Goal: Find specific page/section: Find specific page/section

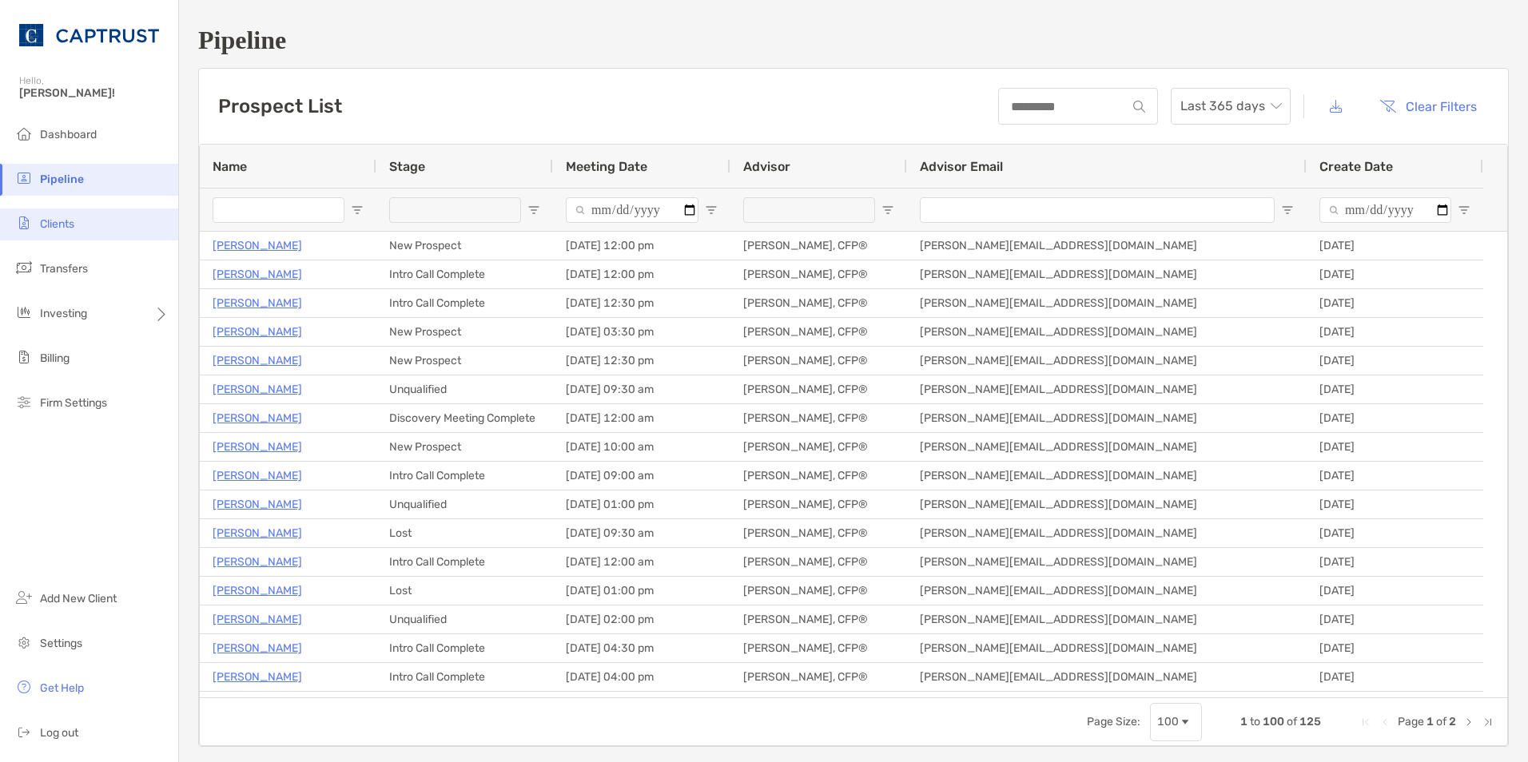
click at [85, 223] on li "Clients" at bounding box center [89, 225] width 178 height 32
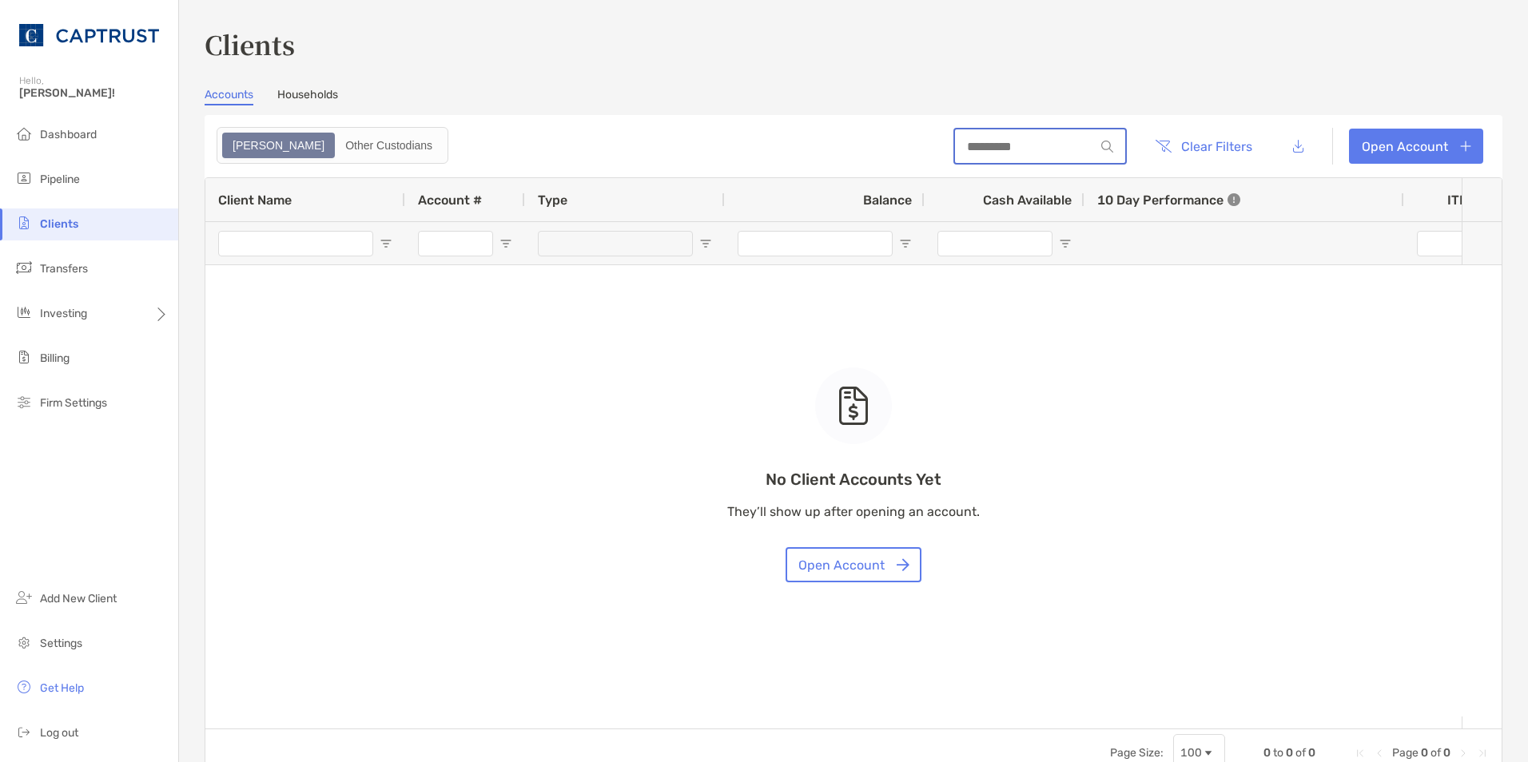
click at [985, 140] on input at bounding box center [1025, 147] width 140 height 14
click at [433, 367] on div "No Client Accounts Yet They’ll show up after opening an account. Open Account" at bounding box center [853, 453] width 1296 height 550
drag, startPoint x: 876, startPoint y: 153, endPoint x: 844, endPoint y: 152, distance: 31.2
click at [844, 152] on header "**** Clear Filters Open Account" at bounding box center [853, 146] width 1297 height 62
click at [986, 146] on input "****" at bounding box center [1025, 147] width 140 height 14
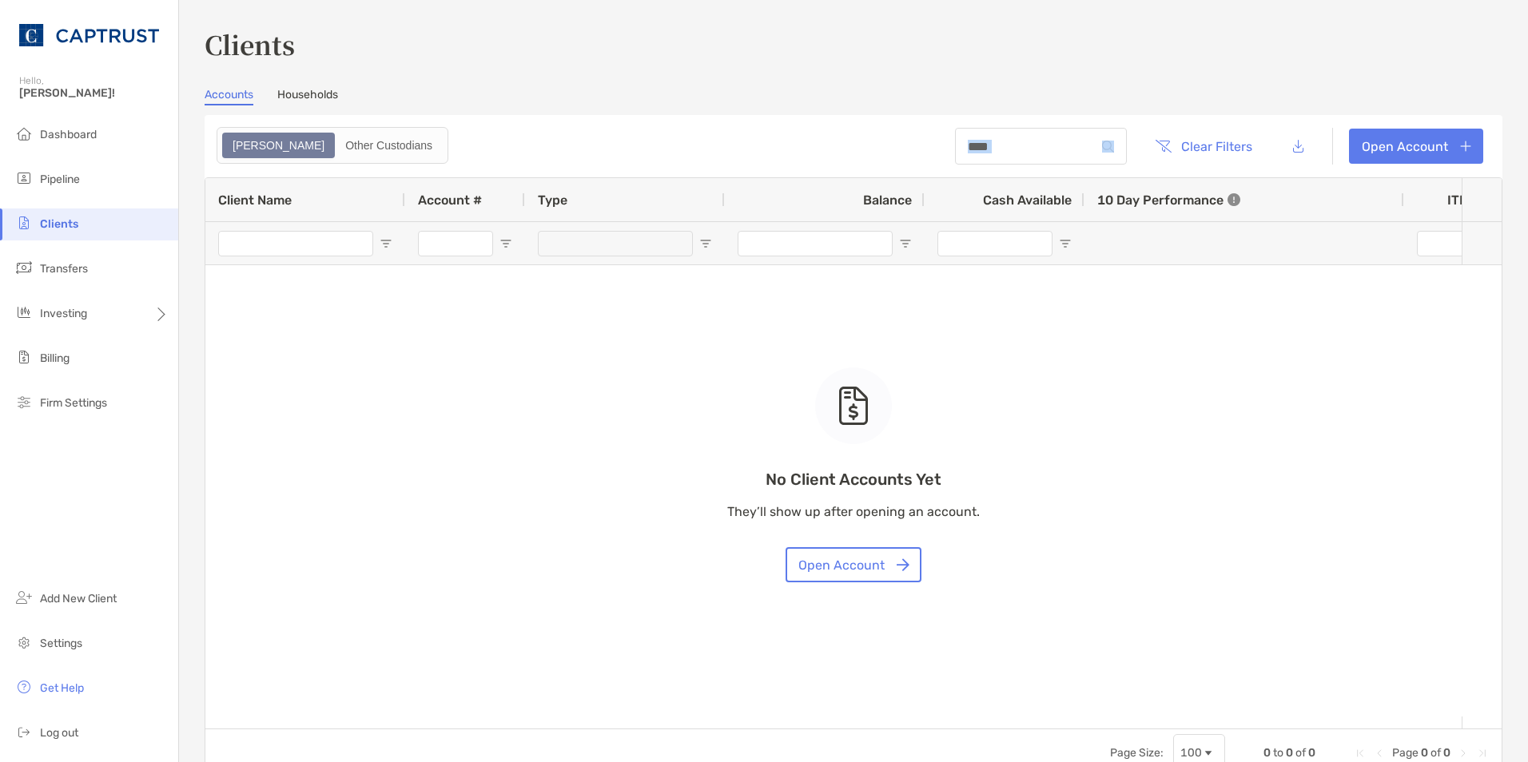
drag, startPoint x: 1044, startPoint y: 137, endPoint x: 746, endPoint y: 138, distance: 298.0
click at [746, 138] on header "**** Clear Filters Open Account" at bounding box center [853, 146] width 1297 height 62
click at [995, 148] on input "****" at bounding box center [1025, 147] width 140 height 14
type input "*"
click at [318, 252] on div "No Client Accounts Yet They’ll show up after opening an account. Open Account" at bounding box center [853, 453] width 1296 height 550
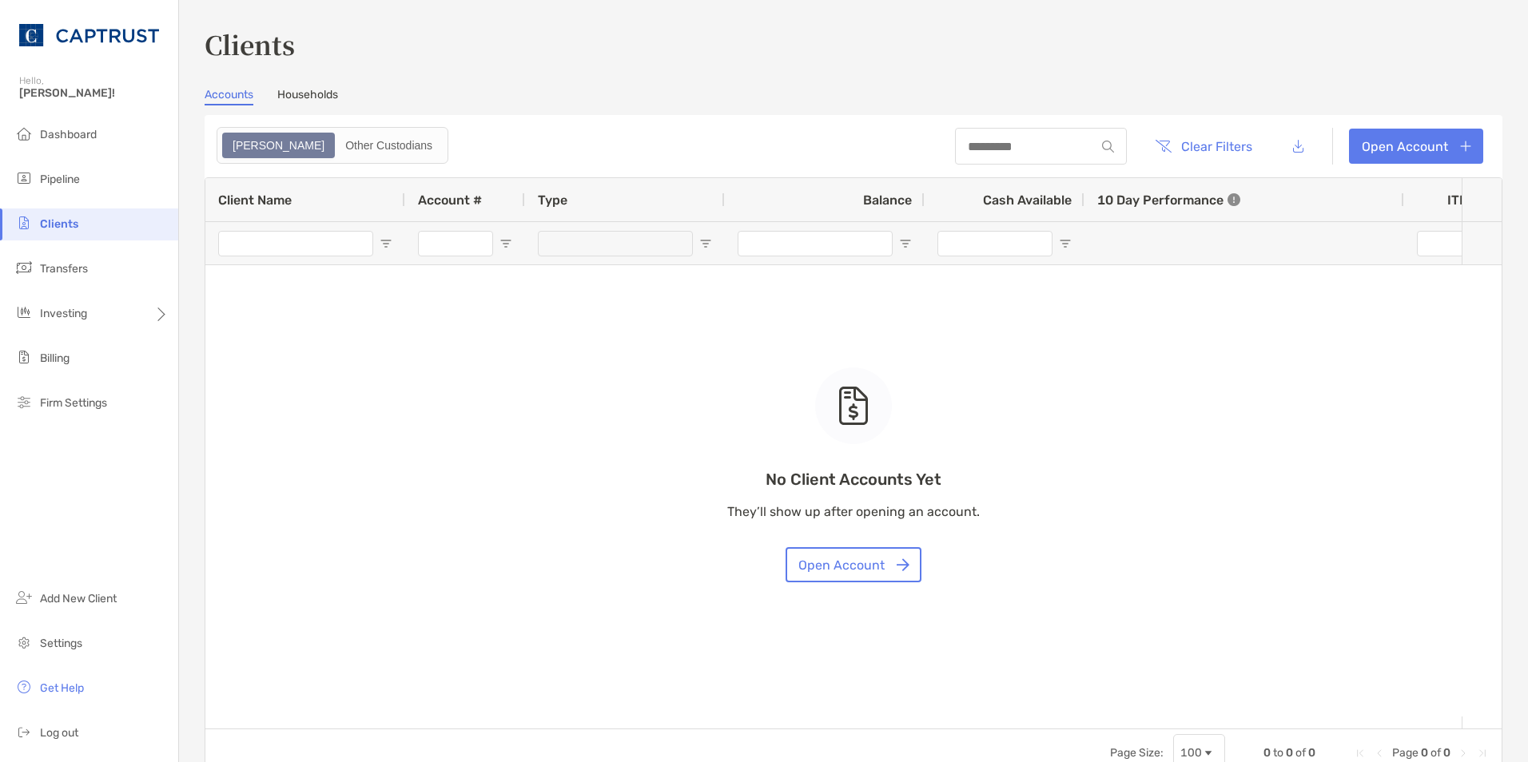
click at [324, 244] on div "No Client Accounts Yet They’ll show up after opening an account. Open Account" at bounding box center [853, 453] width 1296 height 550
click at [292, 243] on div "No Client Accounts Yet They’ll show up after opening an account. Open Account" at bounding box center [853, 453] width 1296 height 550
click at [292, 241] on div "No Client Accounts Yet They’ll show up after opening an account. Open Account" at bounding box center [853, 453] width 1296 height 550
click at [292, 240] on div "No Client Accounts Yet They’ll show up after opening an account. Open Account" at bounding box center [853, 453] width 1296 height 550
click at [292, 238] on div "No Client Accounts Yet They’ll show up after opening an account. Open Account" at bounding box center [853, 453] width 1296 height 550
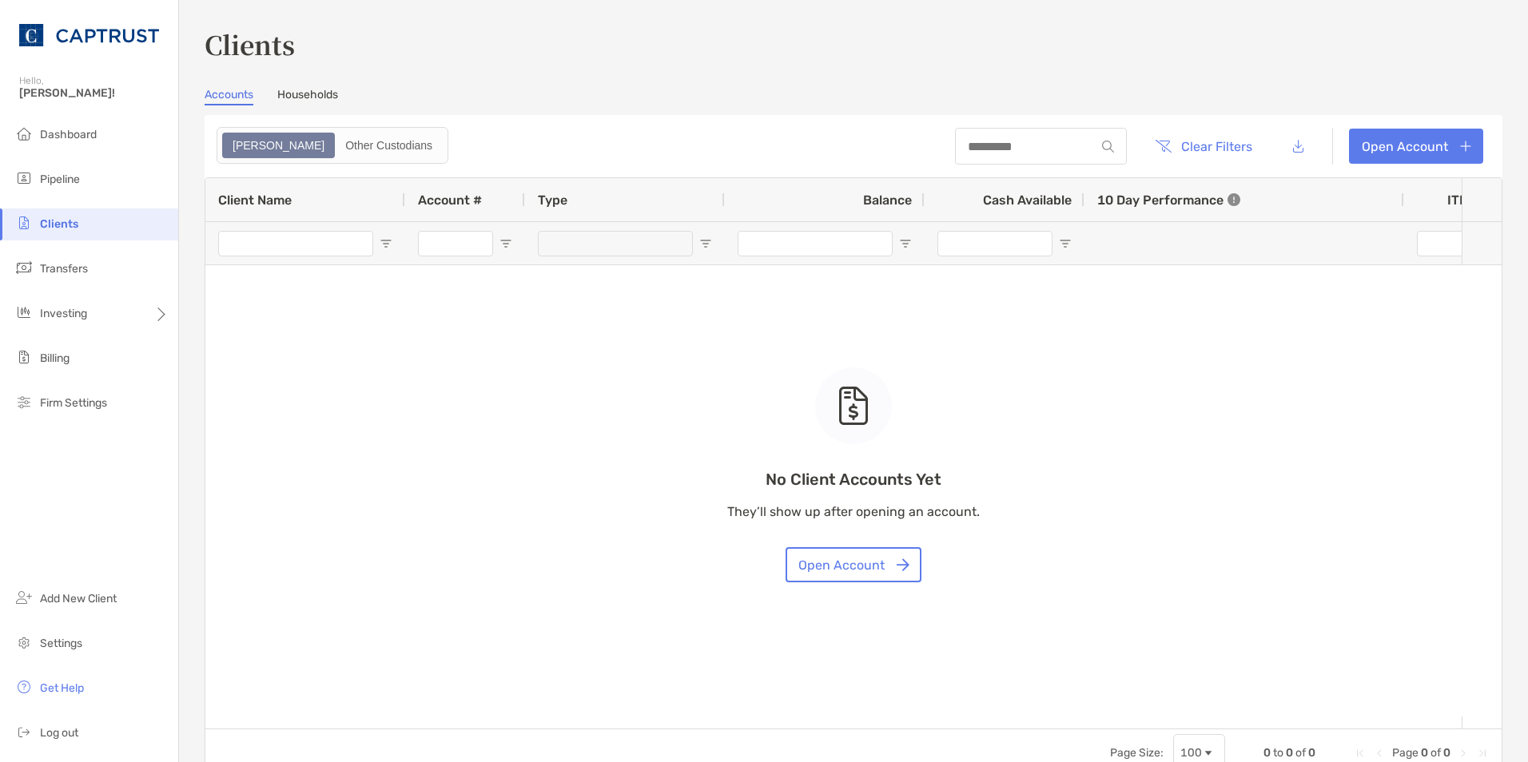
click at [292, 238] on div "No Client Accounts Yet They’ll show up after opening an account. Open Account" at bounding box center [853, 453] width 1296 height 550
click at [336, 137] on div "Other Custodians" at bounding box center [388, 145] width 105 height 22
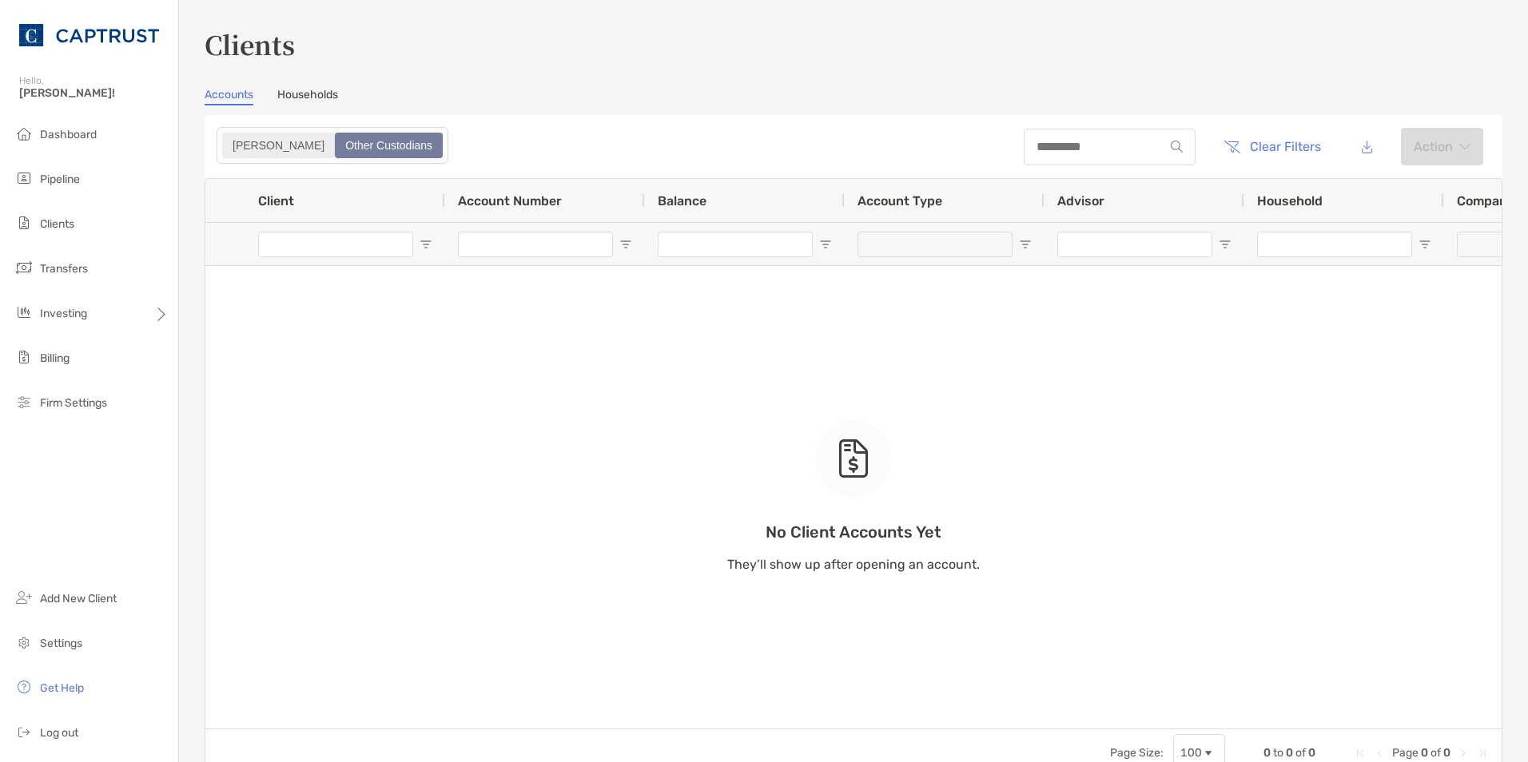
click at [233, 145] on div "[PERSON_NAME]" at bounding box center [278, 145] width 109 height 22
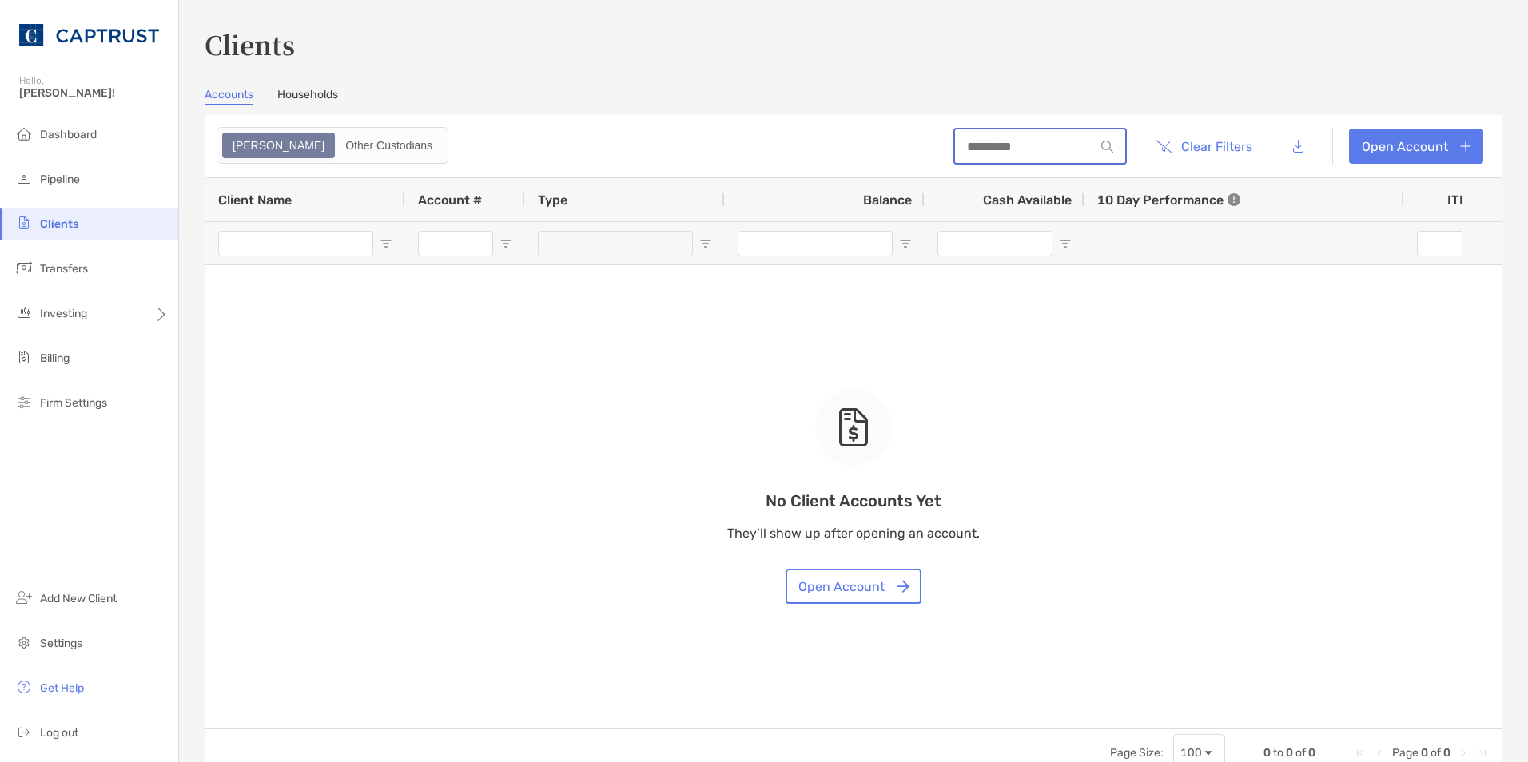
click at [1026, 147] on input at bounding box center [1025, 147] width 140 height 14
type input "****"
click at [99, 136] on li "Dashboard" at bounding box center [89, 135] width 178 height 32
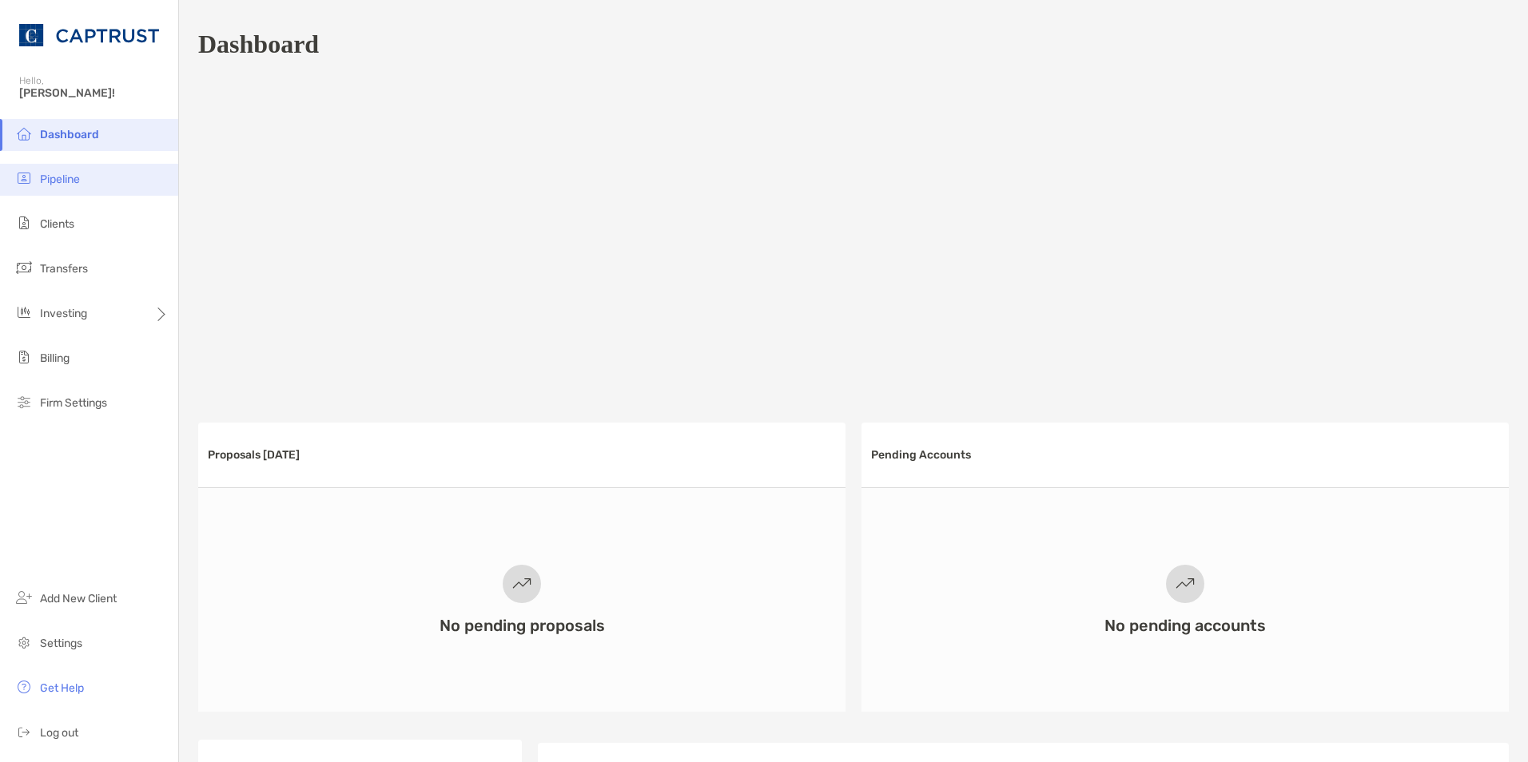
click at [88, 185] on li "Pipeline" at bounding box center [89, 180] width 178 height 32
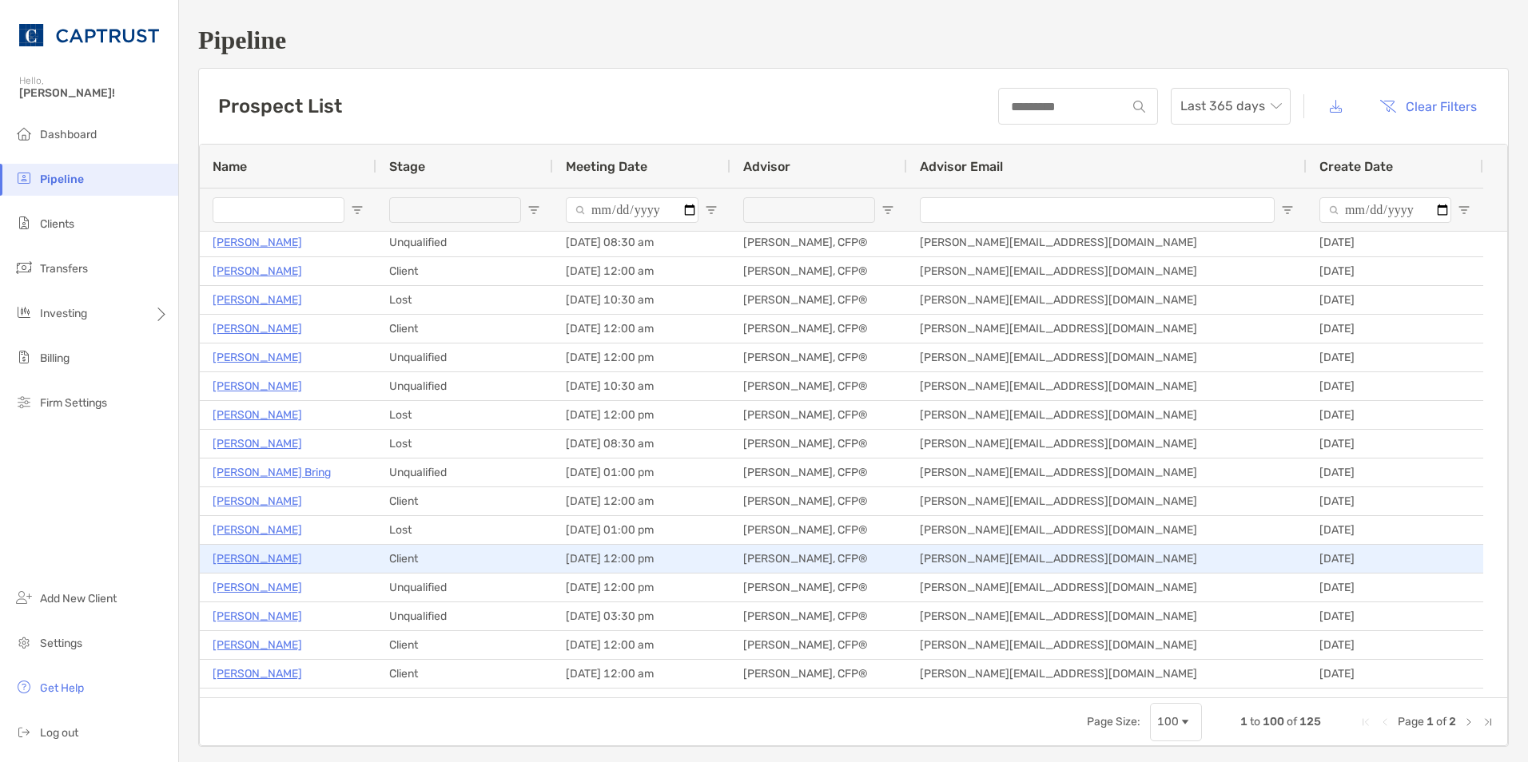
scroll to position [1945, 0]
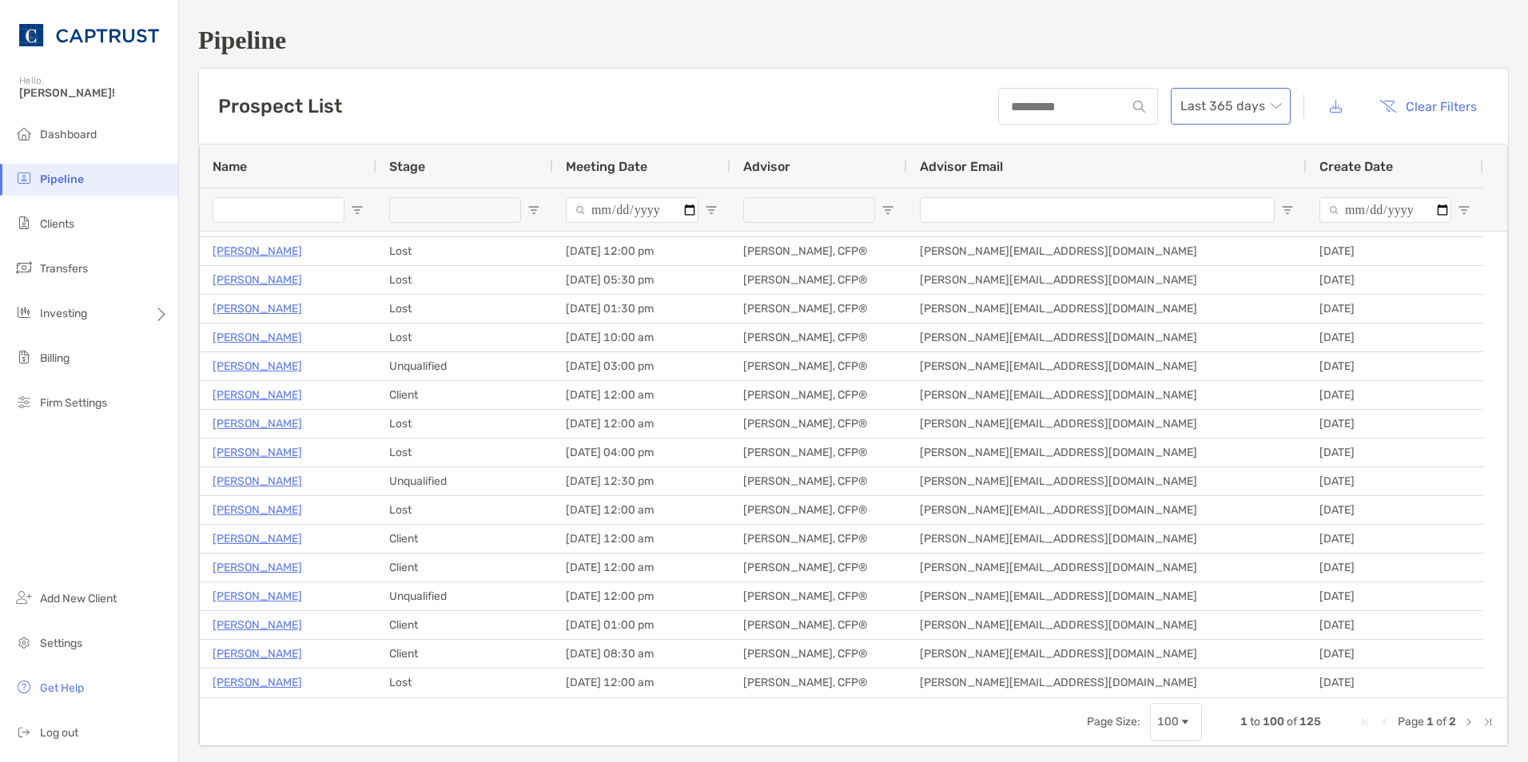
click at [1267, 105] on span "Last 365 days" at bounding box center [1230, 106] width 101 height 35
click at [1204, 150] on div "Last 365 days" at bounding box center [1218, 149] width 94 height 20
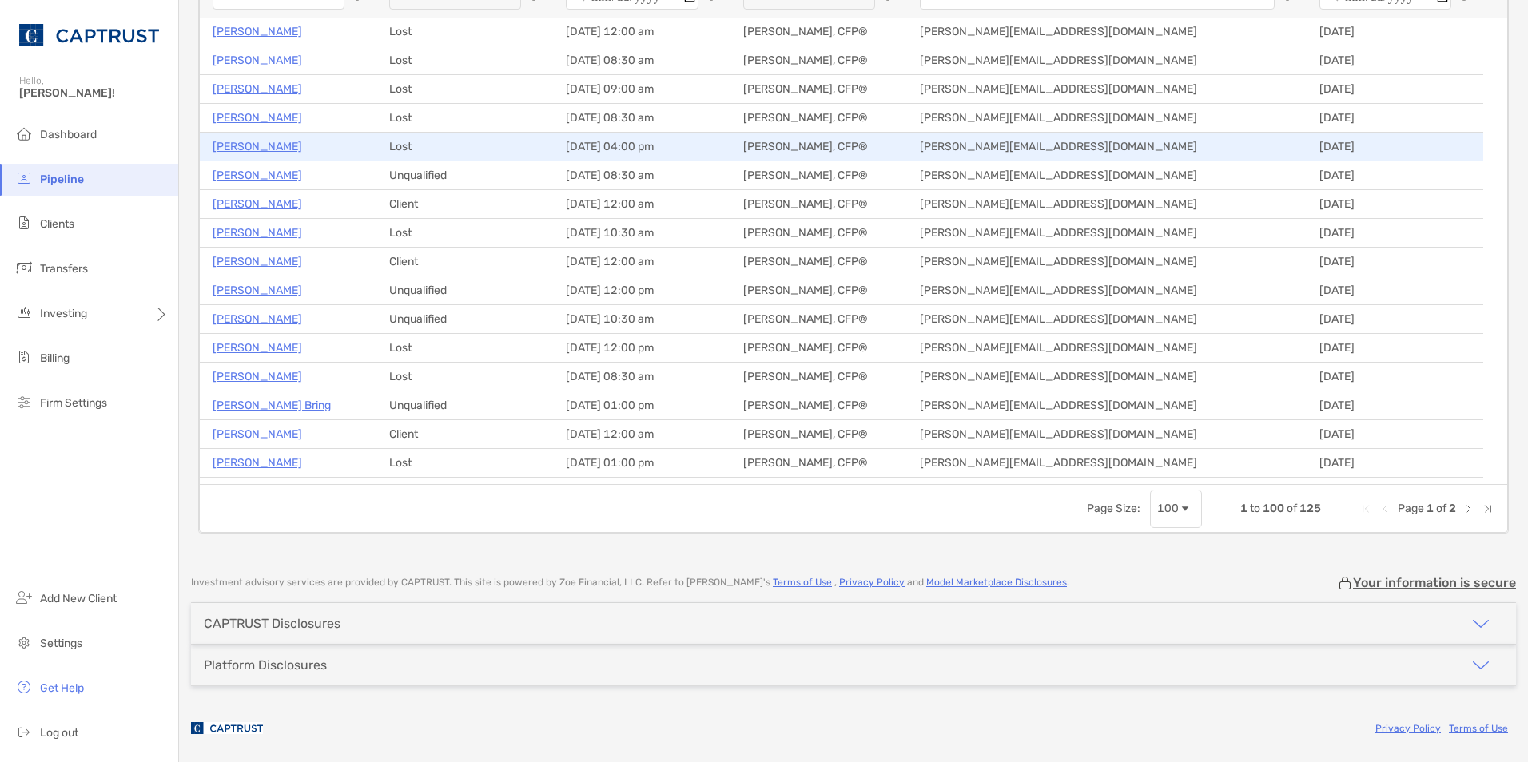
scroll to position [1512, 0]
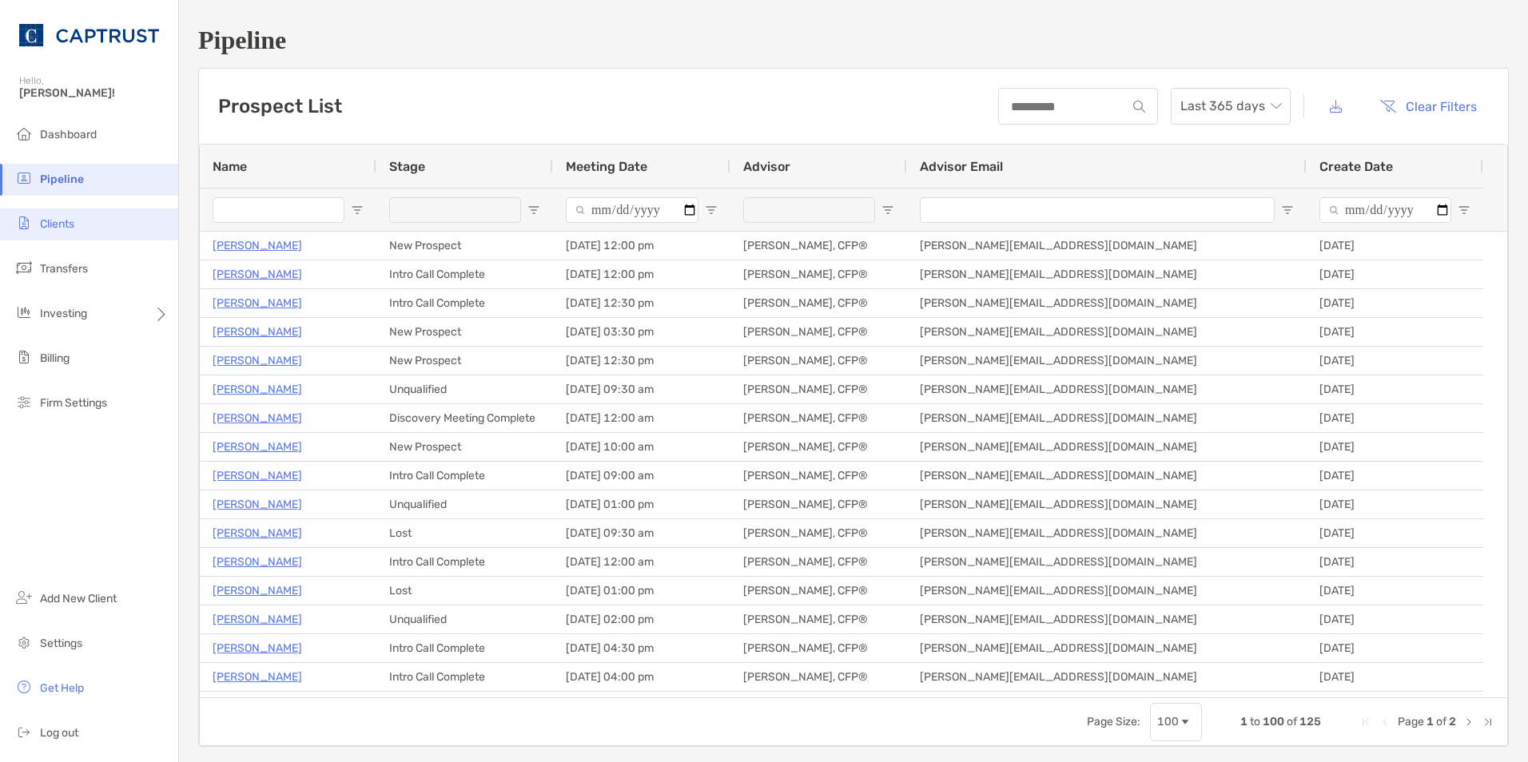
click at [55, 222] on span "Clients" at bounding box center [57, 224] width 34 height 14
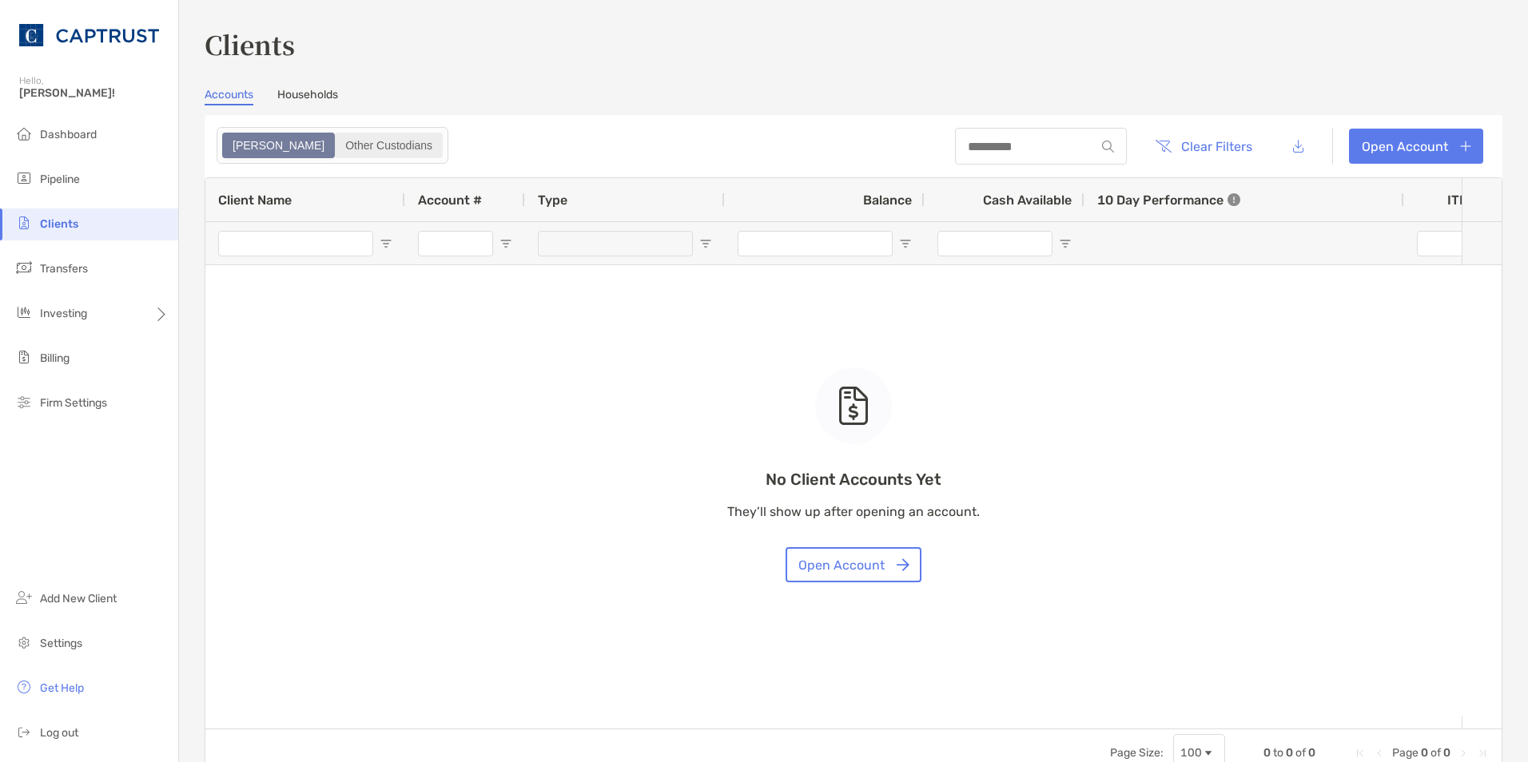
click at [336, 141] on div "Other Custodians" at bounding box center [388, 145] width 105 height 22
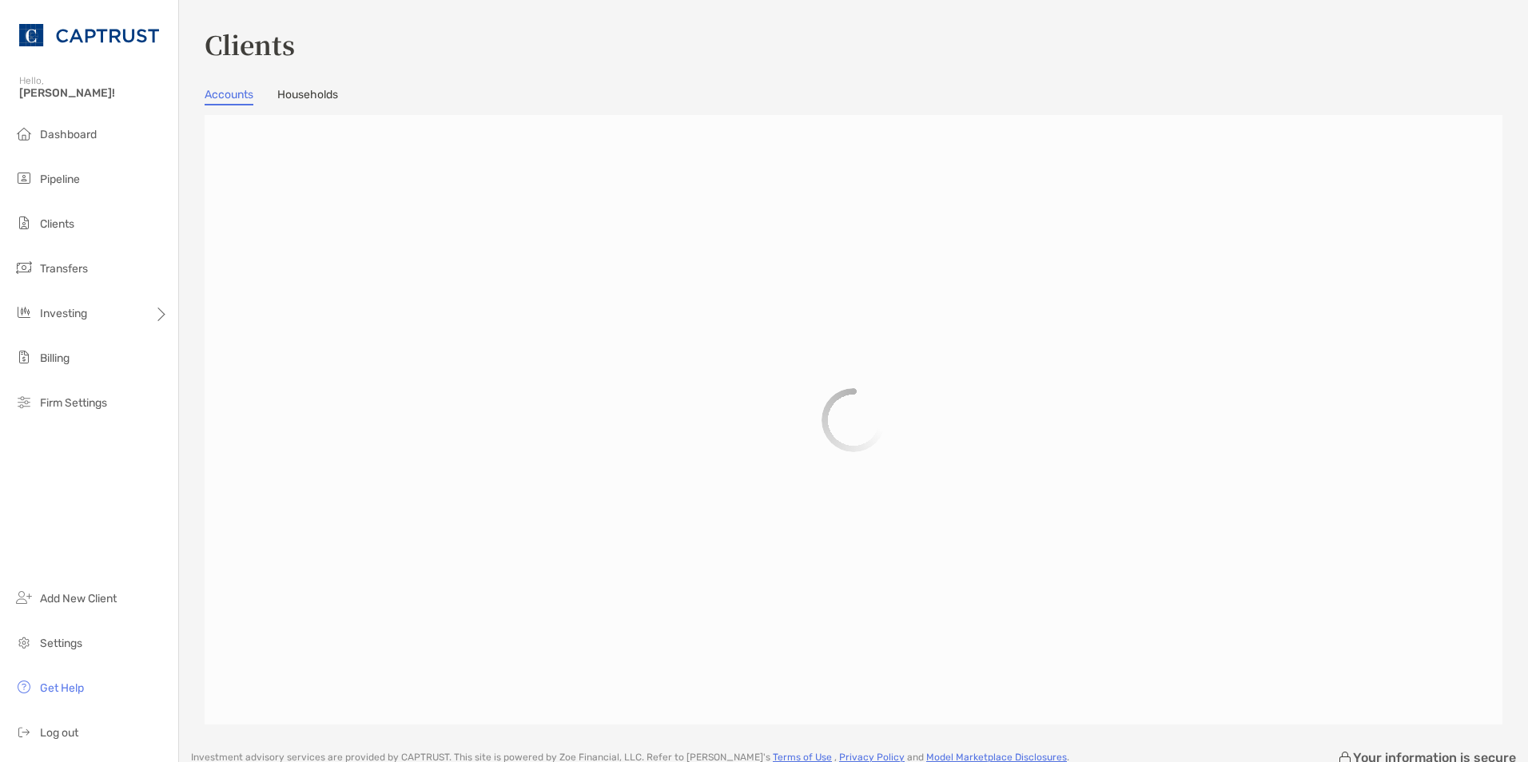
click at [309, 101] on link "Households" at bounding box center [307, 97] width 61 height 18
click at [231, 148] on div at bounding box center [853, 420] width 1297 height 610
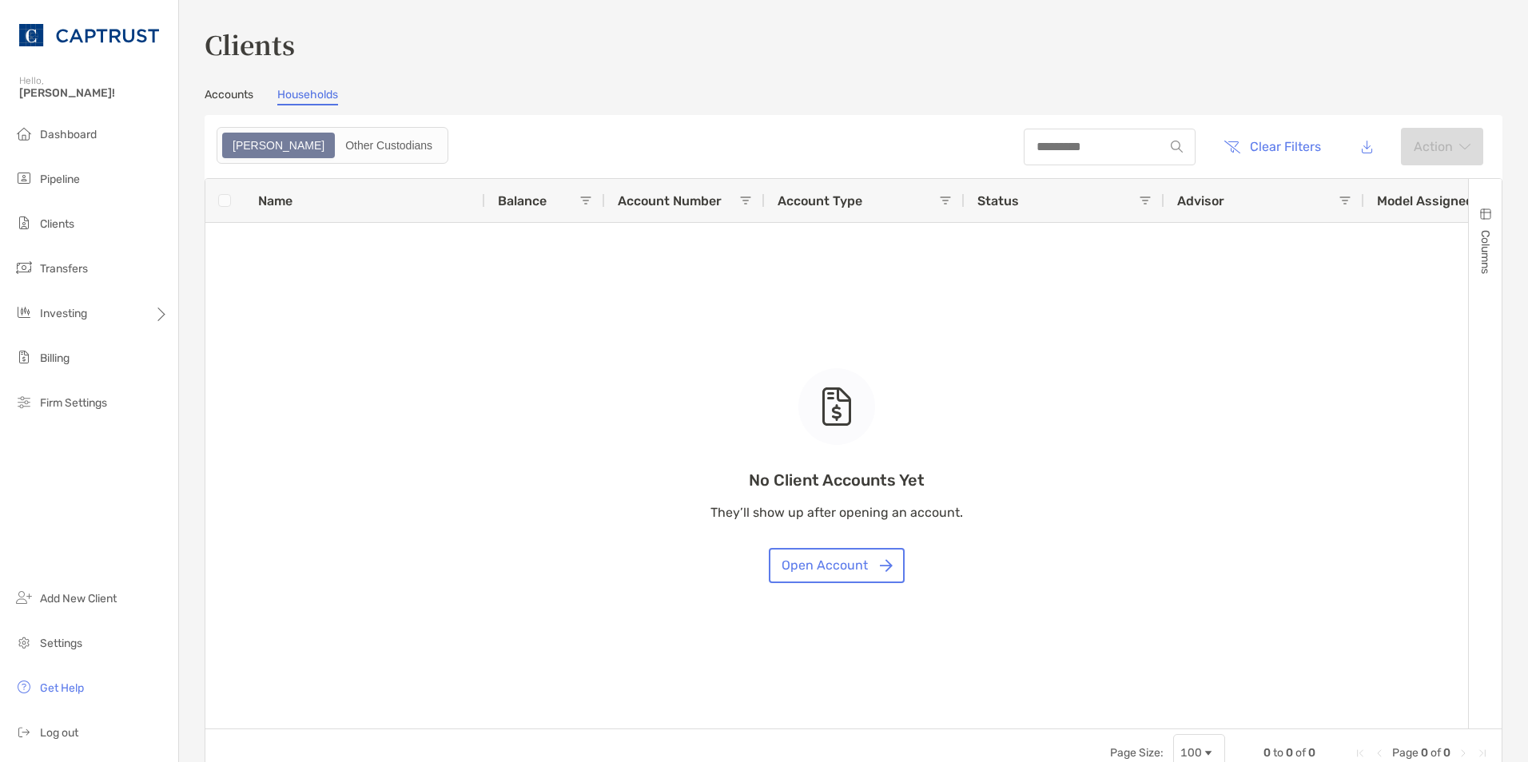
click at [232, 147] on div "[PERSON_NAME]" at bounding box center [278, 145] width 109 height 22
click at [1091, 127] on header "Clear Filters Action" at bounding box center [853, 146] width 1297 height 63
click at [1074, 136] on div at bounding box center [1109, 147] width 172 height 37
click at [1048, 146] on input at bounding box center [1093, 147] width 140 height 14
click at [1092, 143] on input "****" at bounding box center [1093, 147] width 140 height 14
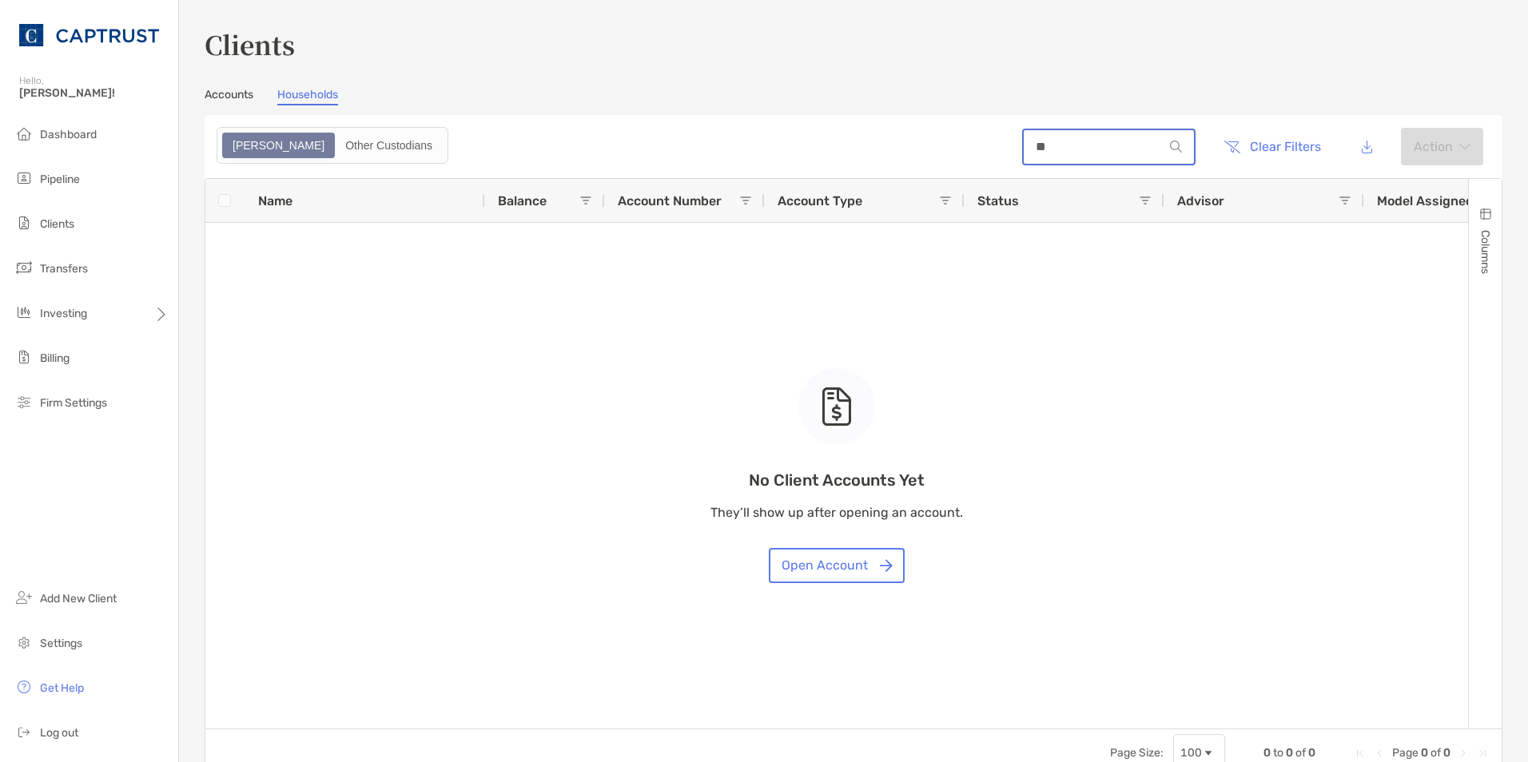
type input "*"
click at [336, 149] on div "Other Custodians" at bounding box center [388, 145] width 105 height 22
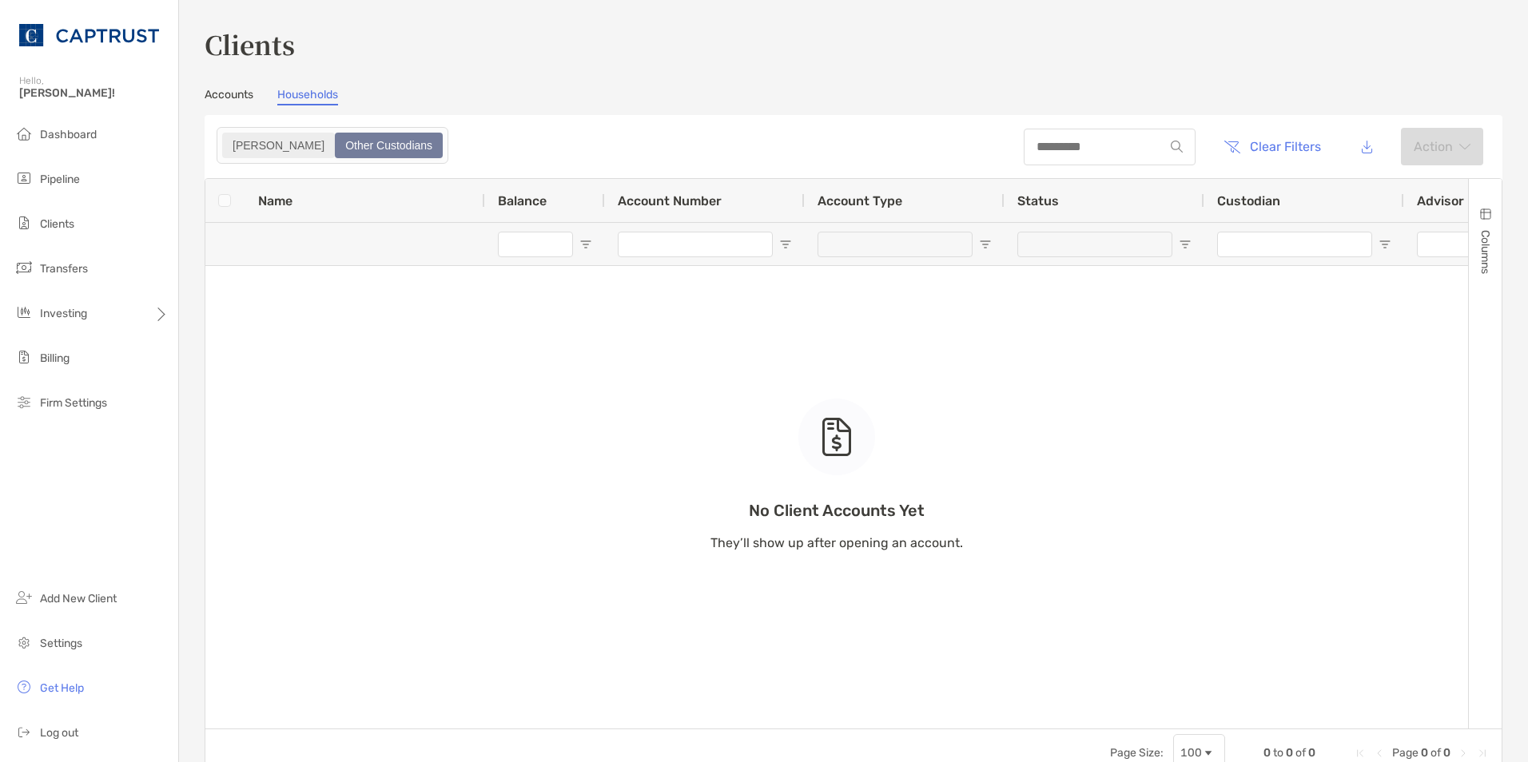
click at [226, 141] on div "[PERSON_NAME]" at bounding box center [278, 145] width 109 height 22
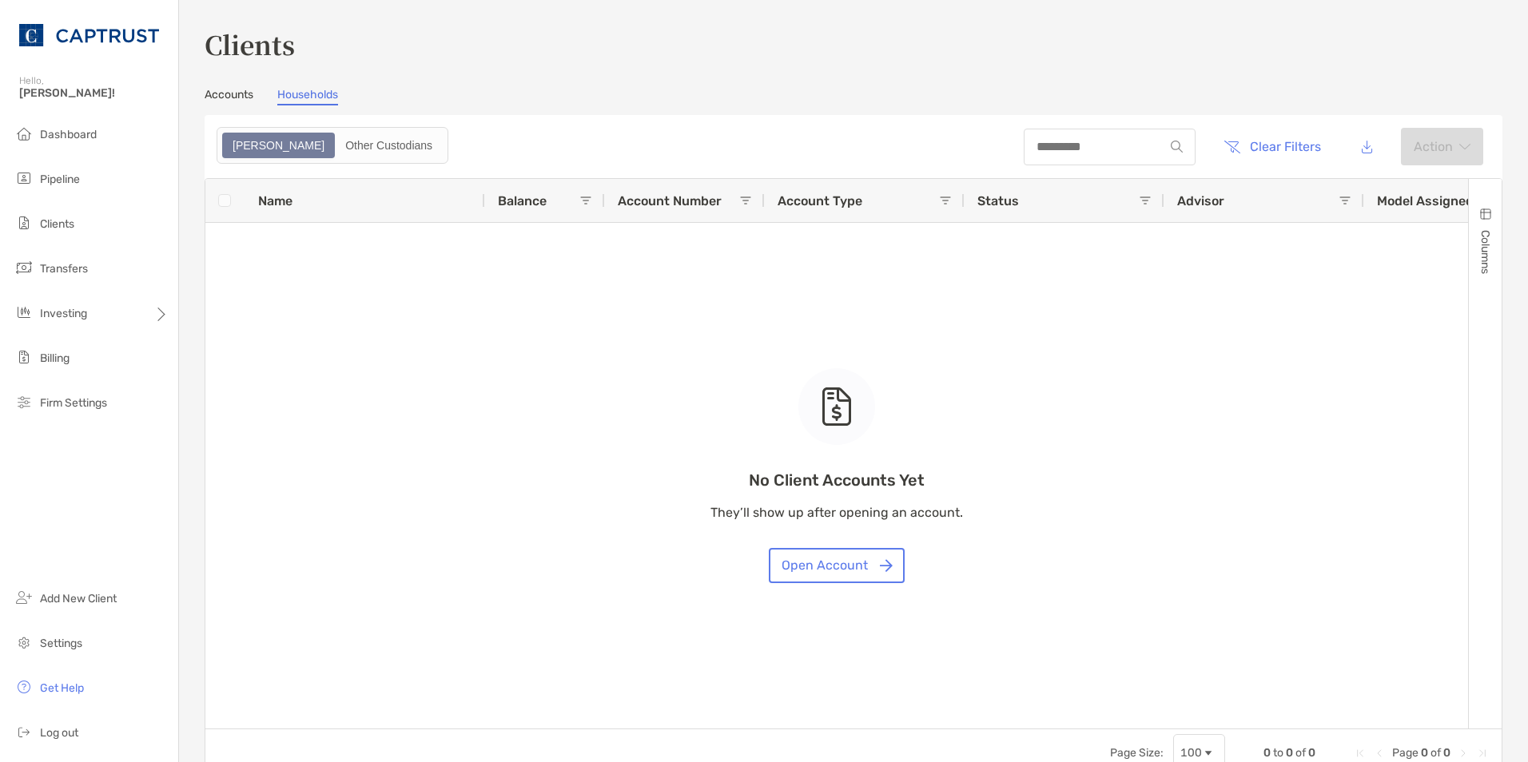
click at [321, 272] on div "No Client Accounts Yet They’ll show up after opening an account. Open Account" at bounding box center [836, 454] width 1262 height 550
click at [239, 97] on link "Accounts" at bounding box center [229, 97] width 49 height 18
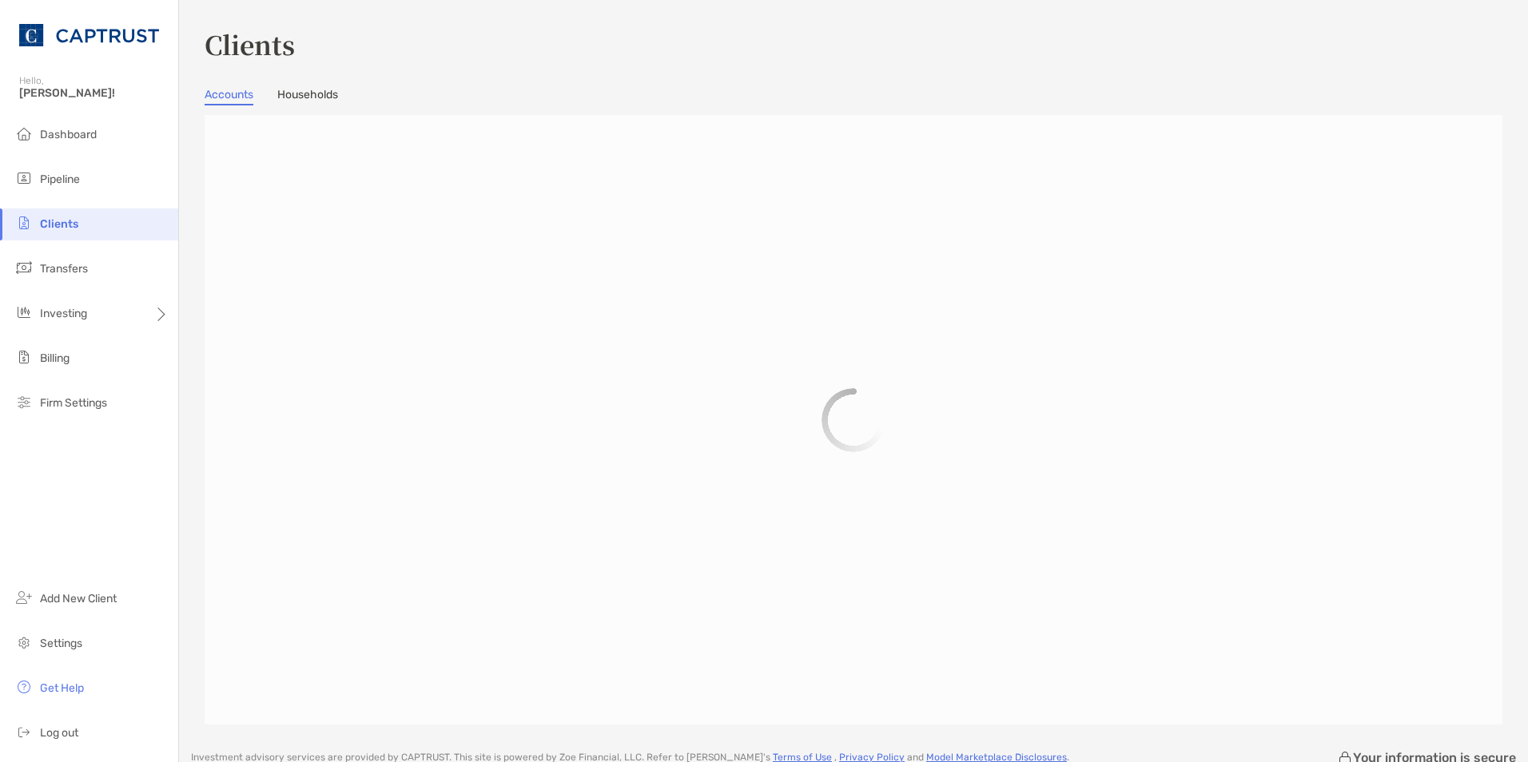
click at [292, 95] on link "Households" at bounding box center [307, 97] width 61 height 18
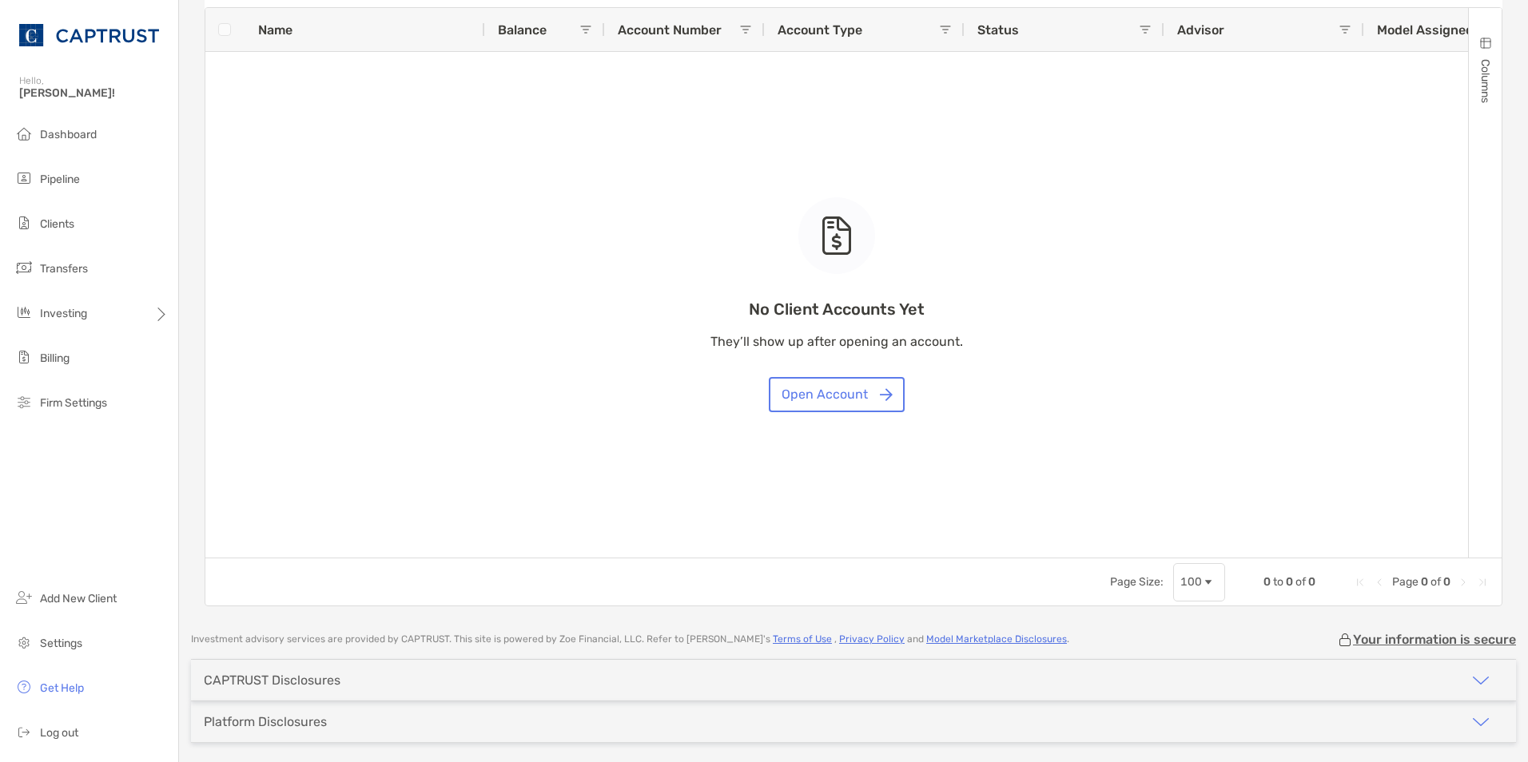
scroll to position [228, 0]
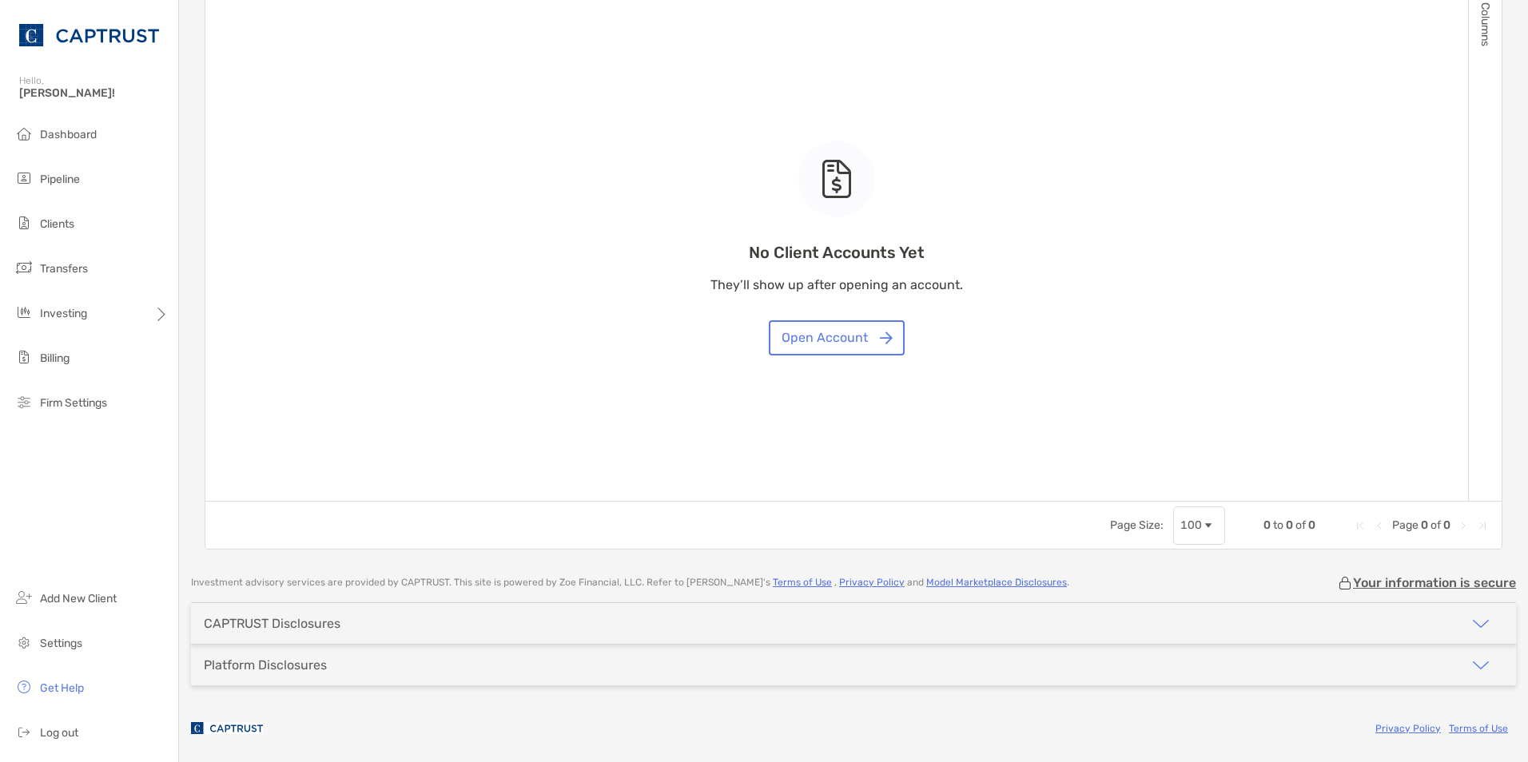
drag, startPoint x: 820, startPoint y: 495, endPoint x: 973, endPoint y: 466, distance: 156.1
click at [986, 466] on div "No Client Accounts Yet They’ll show up after opening an account. Open Account" at bounding box center [836, 226] width 1262 height 550
drag, startPoint x: 828, startPoint y: 492, endPoint x: 876, endPoint y: 491, distance: 48.7
click at [876, 491] on div "No Client Accounts Yet They’ll show up after opening an account. Open Account" at bounding box center [836, 226] width 1262 height 550
drag, startPoint x: 840, startPoint y: 490, endPoint x: 856, endPoint y: 492, distance: 16.2
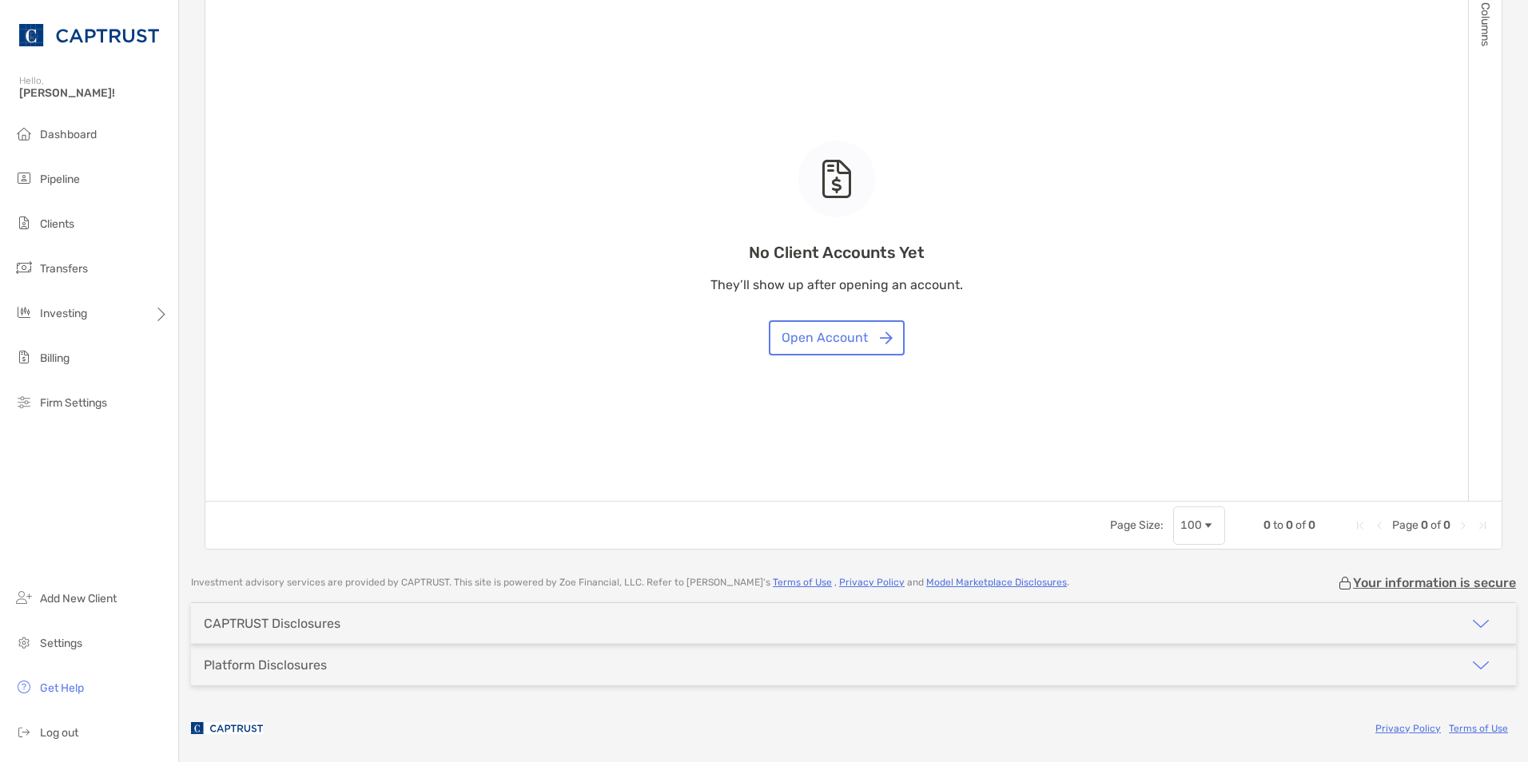
click at [896, 493] on div "No Client Accounts Yet They’ll show up after opening an account. Open Account" at bounding box center [836, 226] width 1262 height 550
click at [827, 492] on div "No Client Accounts Yet They’ll show up after opening an account. Open Account" at bounding box center [836, 226] width 1262 height 550
drag, startPoint x: 827, startPoint y: 492, endPoint x: 1107, endPoint y: 487, distance: 279.7
click at [993, 494] on div "No Client Accounts Yet They’ll show up after opening an account. Open Account" at bounding box center [836, 226] width 1262 height 550
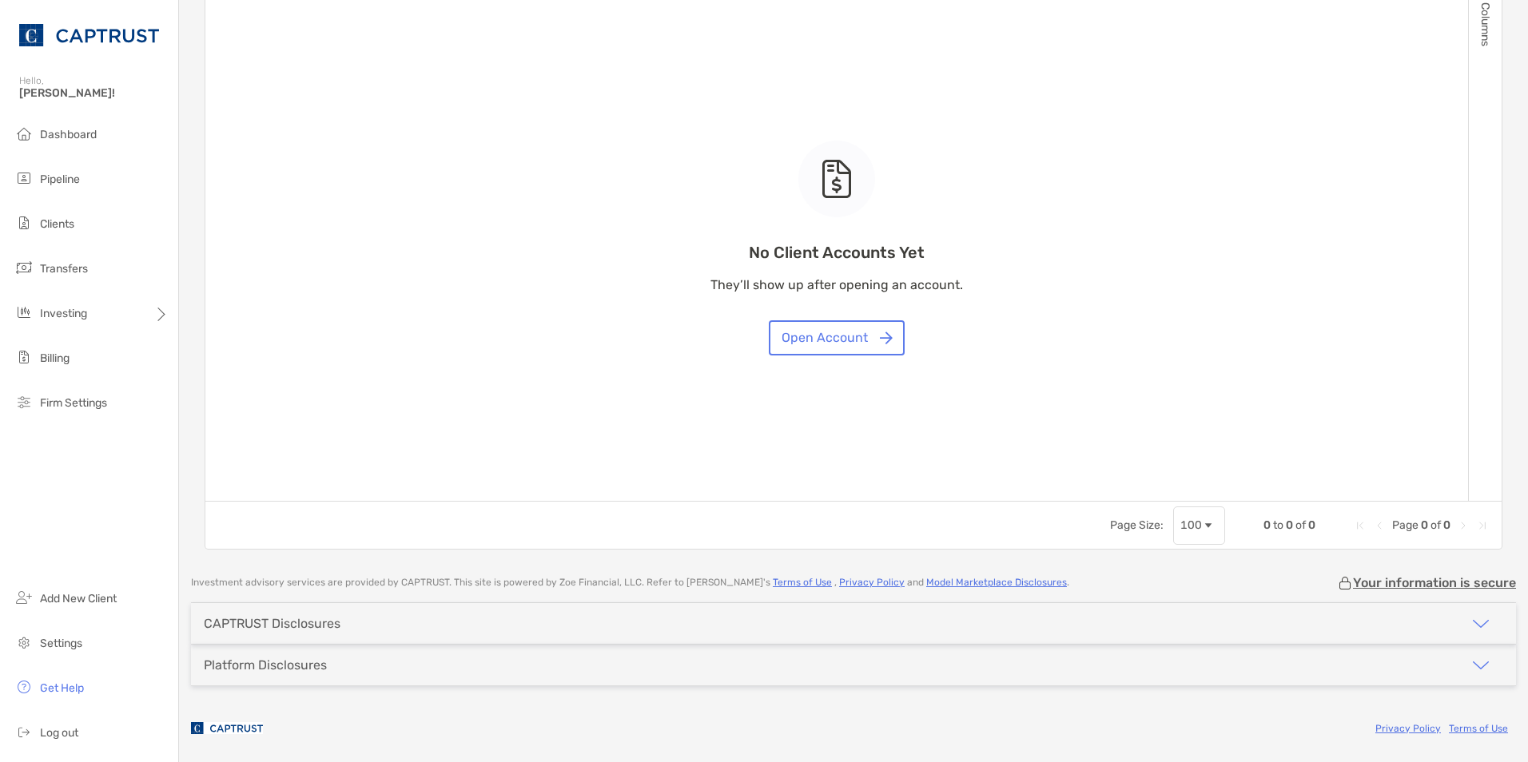
click at [1440, 495] on div "No Client Accounts Yet They’ll show up after opening an account. Open Account" at bounding box center [836, 226] width 1262 height 550
drag, startPoint x: 1440, startPoint y: 494, endPoint x: 1432, endPoint y: 493, distance: 8.8
click at [1440, 493] on div "No Client Accounts Yet They’ll show up after opening an account. Open Account" at bounding box center [836, 226] width 1262 height 550
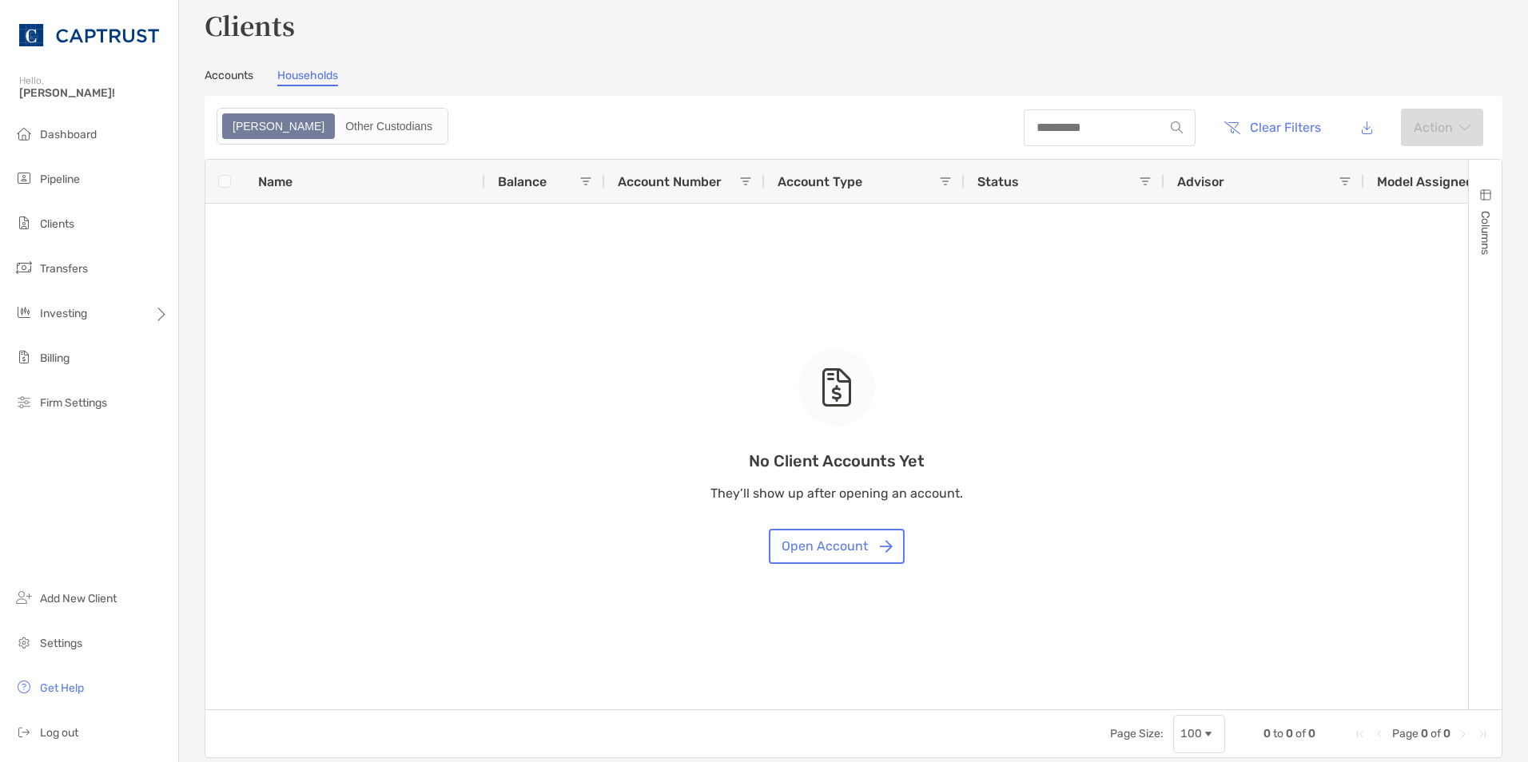
scroll to position [0, 0]
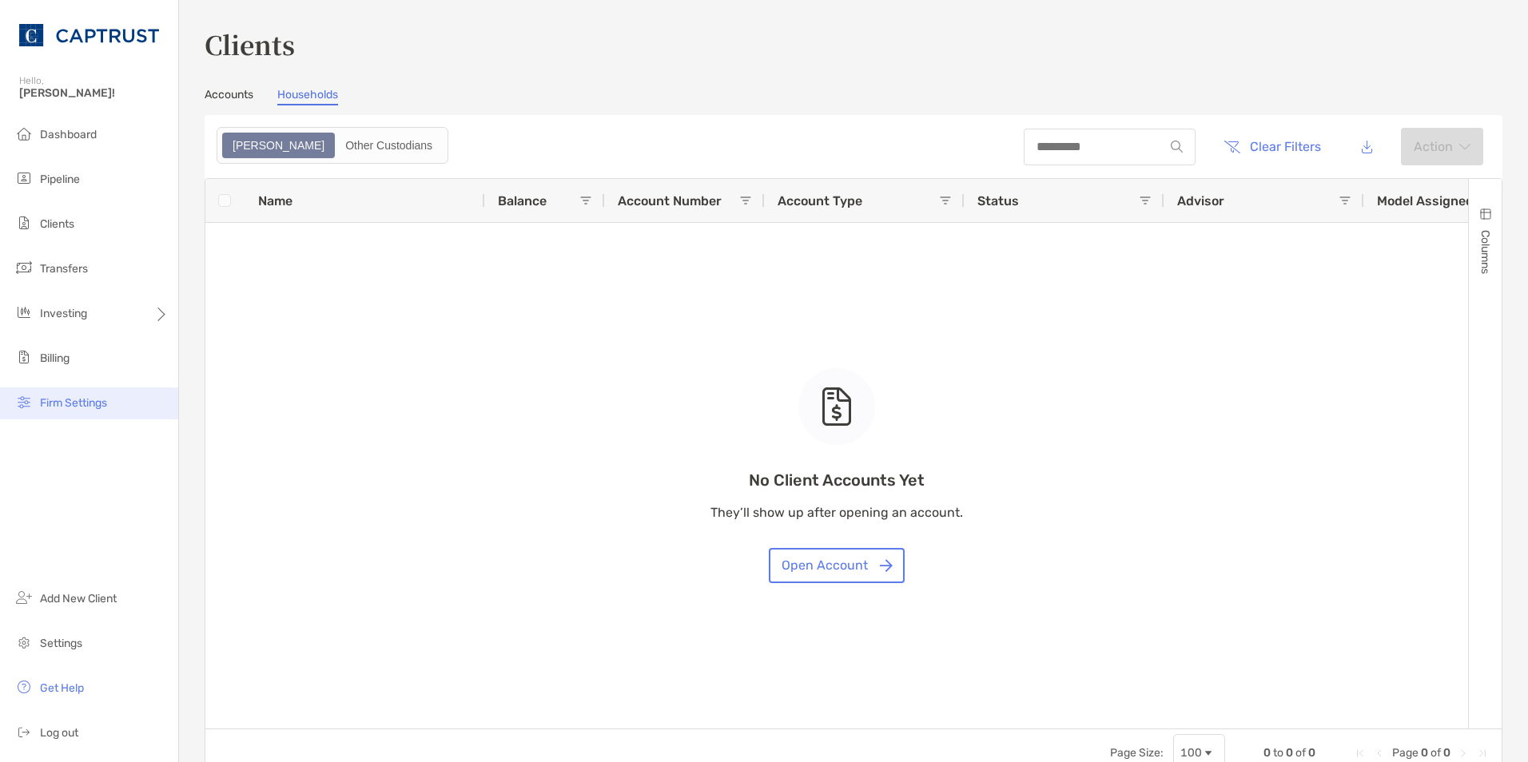
click at [58, 399] on span "Firm Settings" at bounding box center [73, 403] width 67 height 14
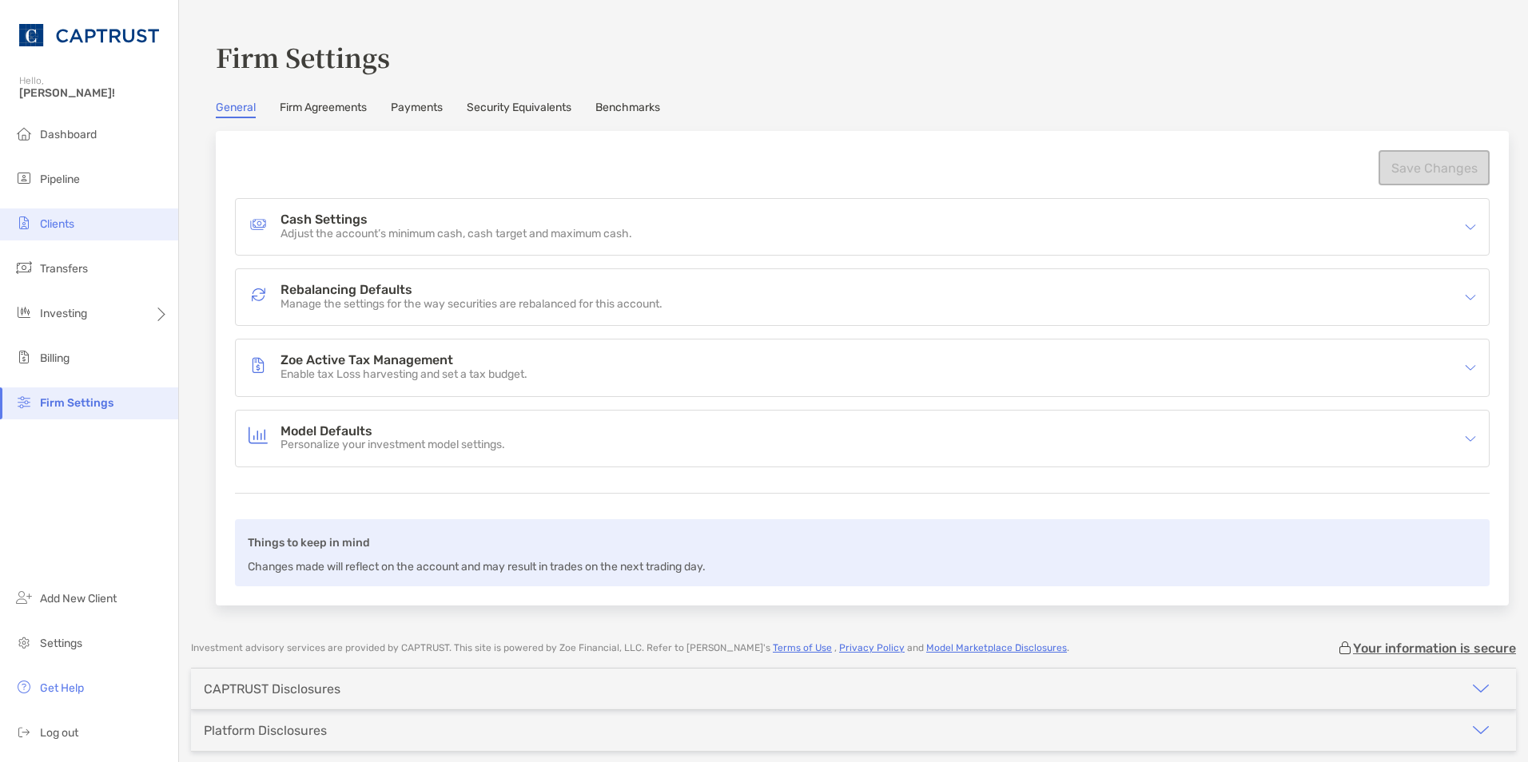
click at [101, 215] on li "Clients" at bounding box center [89, 225] width 178 height 32
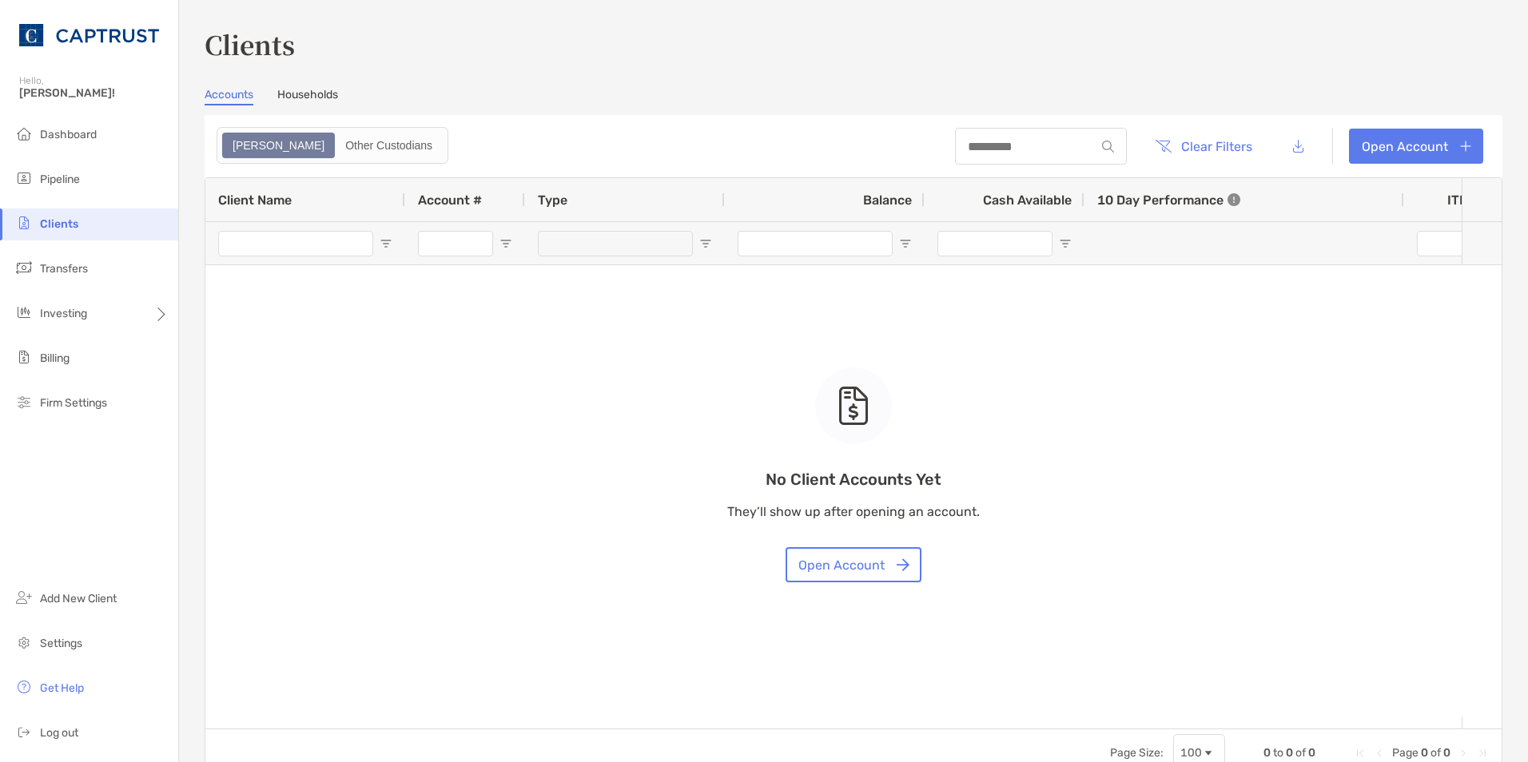
click at [306, 95] on link "Households" at bounding box center [307, 97] width 61 height 18
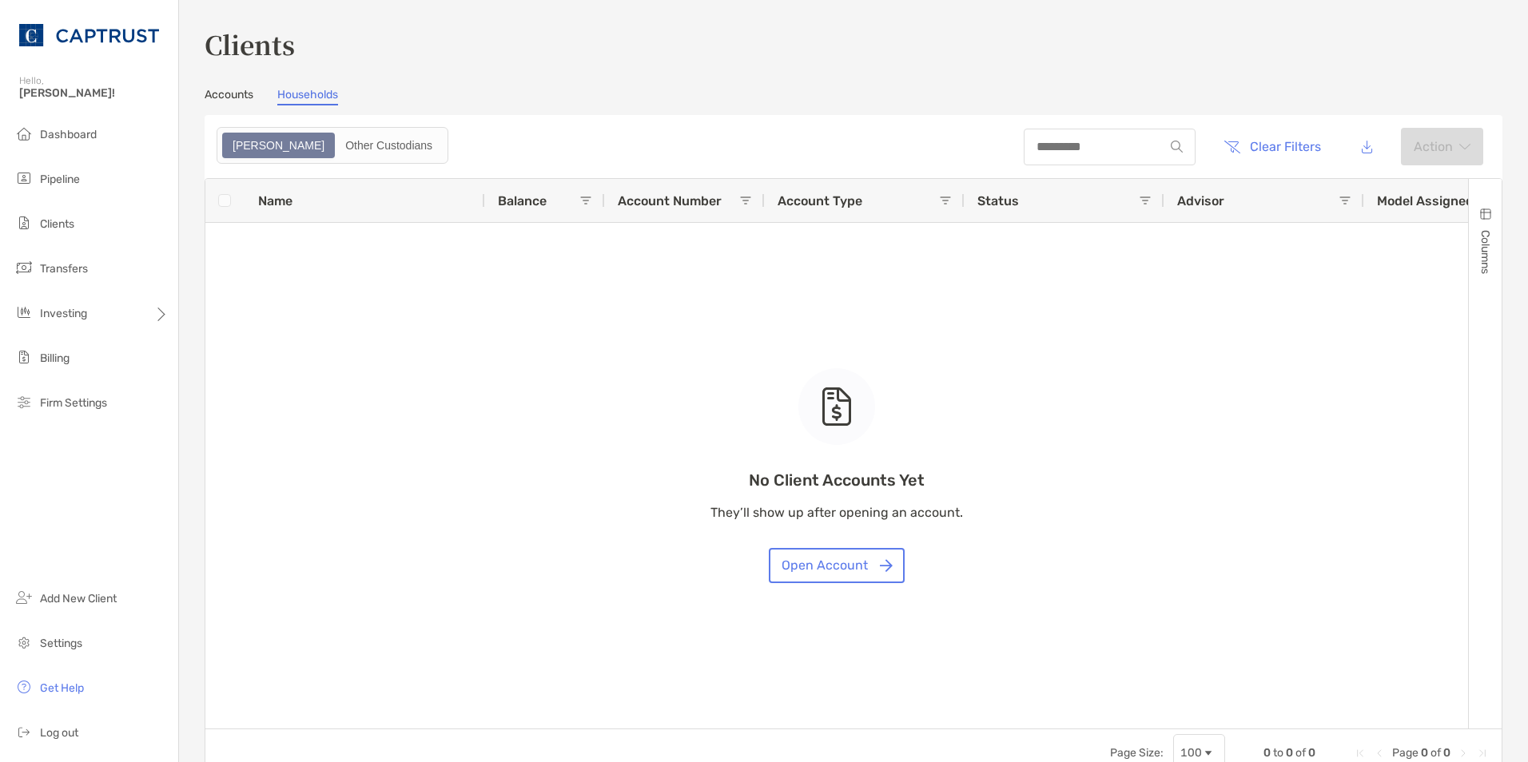
click at [947, 84] on div "Clients Accounts Households Zoe Other Custodians Clear Filters Action 0 to 0 of…" at bounding box center [853, 402] width 1297 height 752
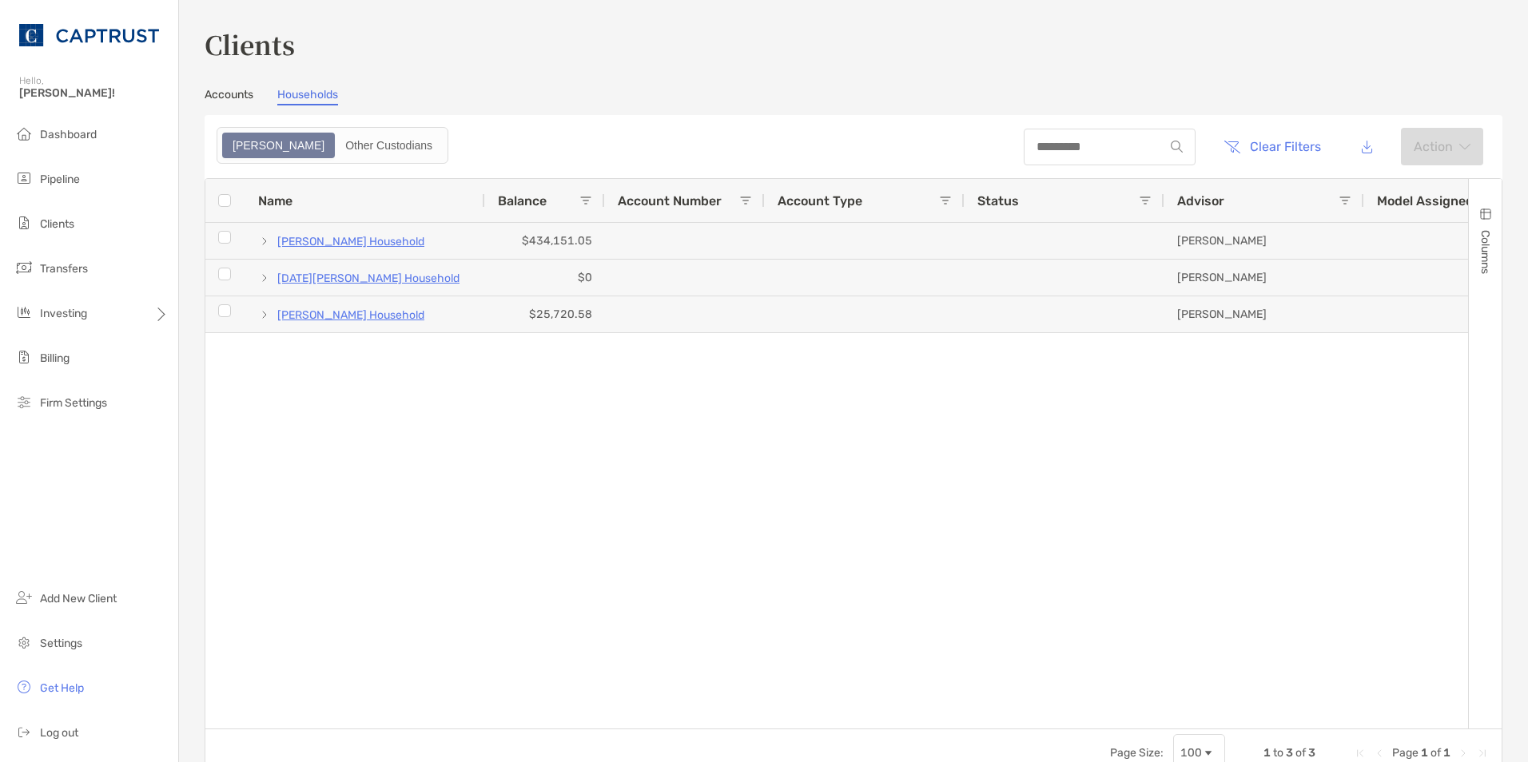
click at [931, 18] on div "Clients Accounts Households Zoe Other Custodians Clear Filters Action 1 to 3 of…" at bounding box center [853, 381] width 1349 height 762
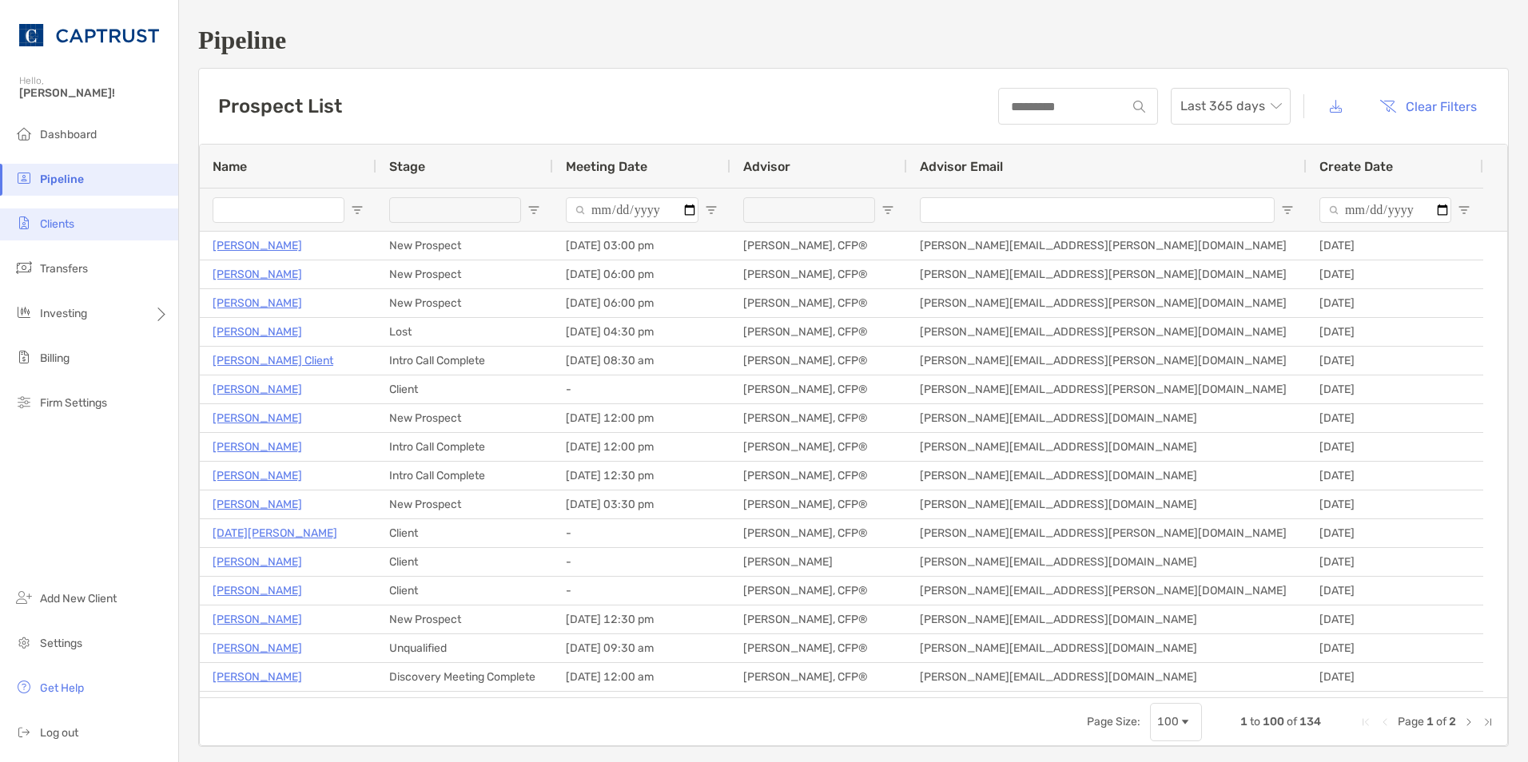
click at [66, 222] on span "Clients" at bounding box center [57, 224] width 34 height 14
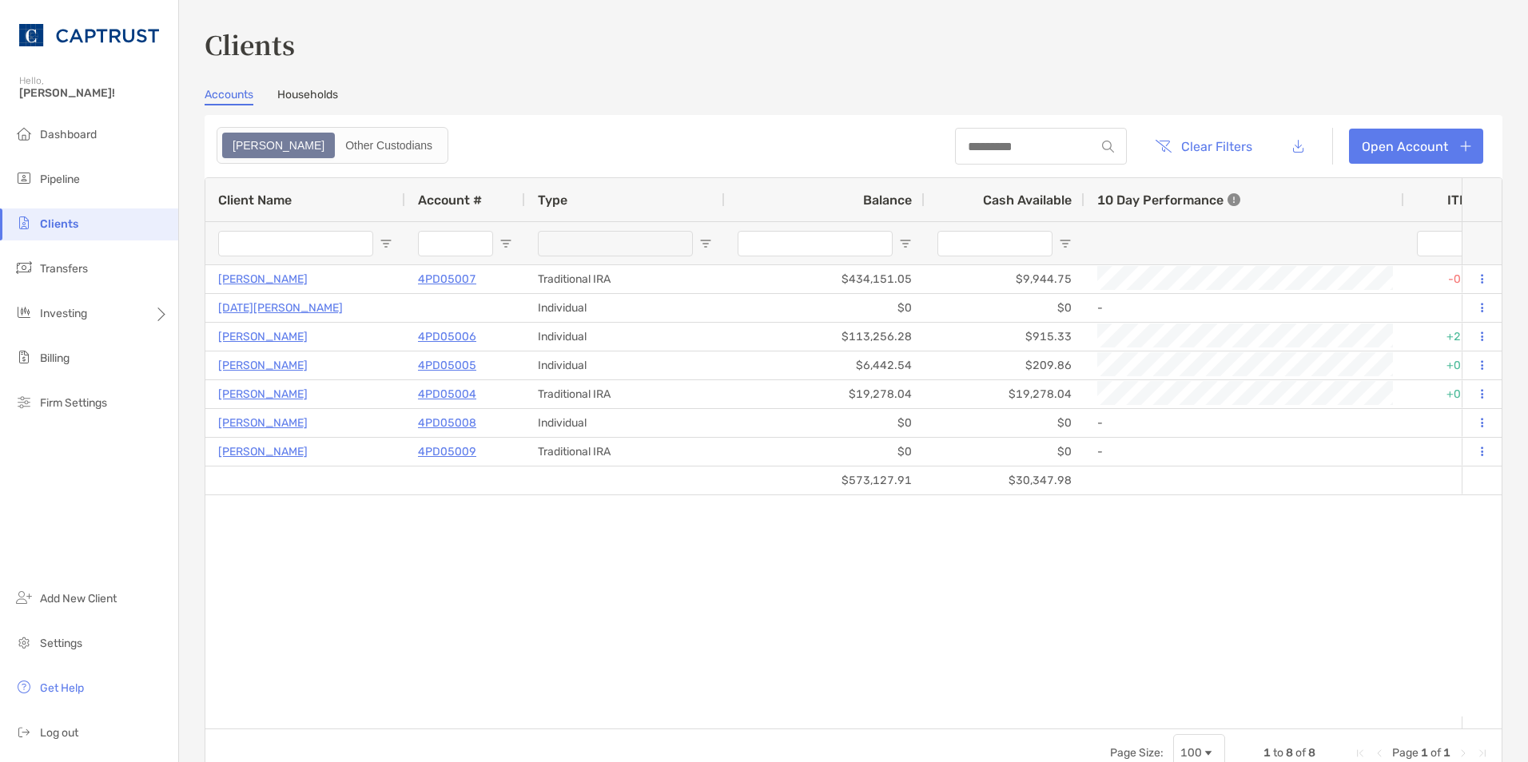
click at [314, 97] on link "Households" at bounding box center [307, 97] width 61 height 18
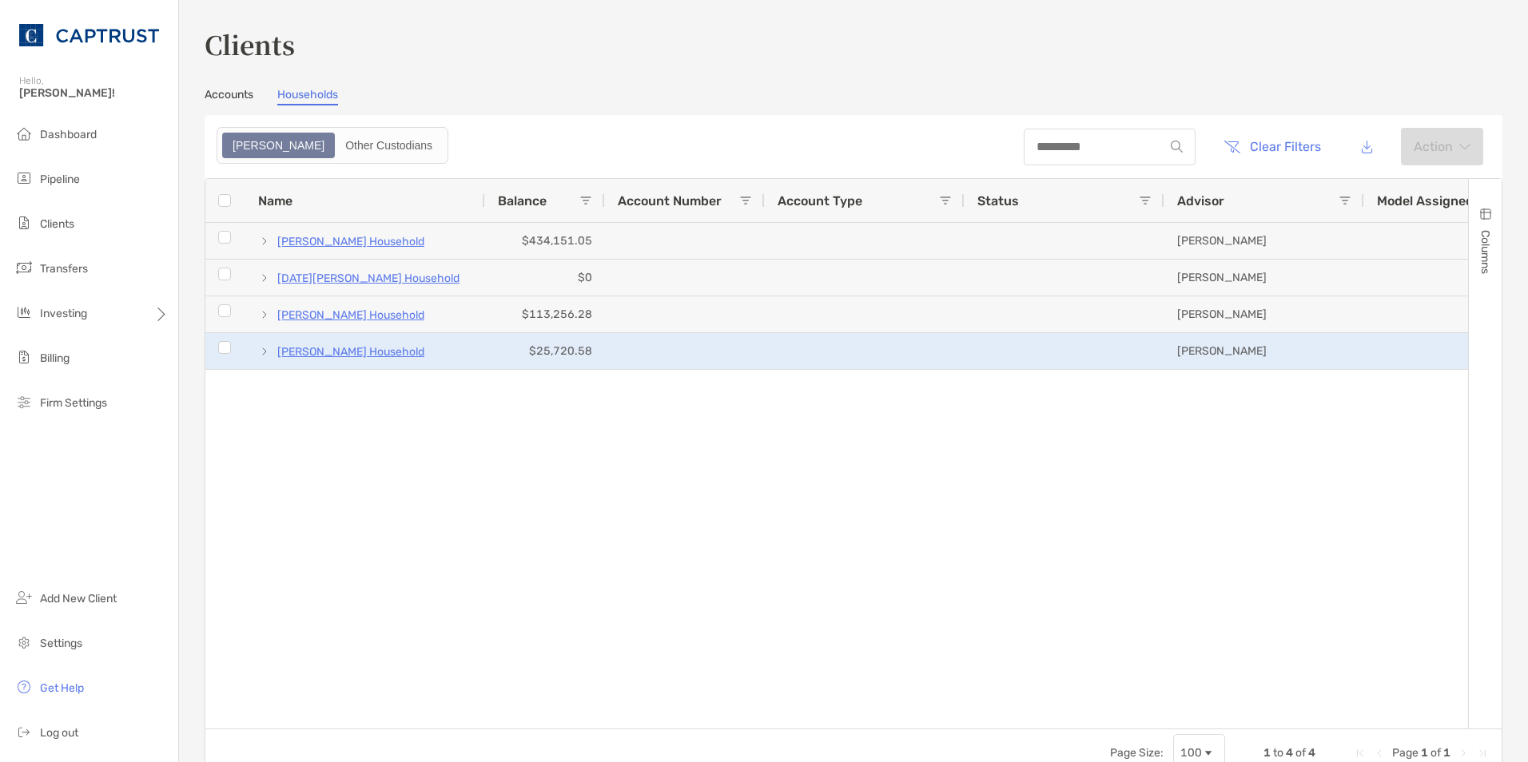
click at [365, 355] on p "[PERSON_NAME] Household" at bounding box center [350, 352] width 147 height 20
